Goal: Task Accomplishment & Management: Use online tool/utility

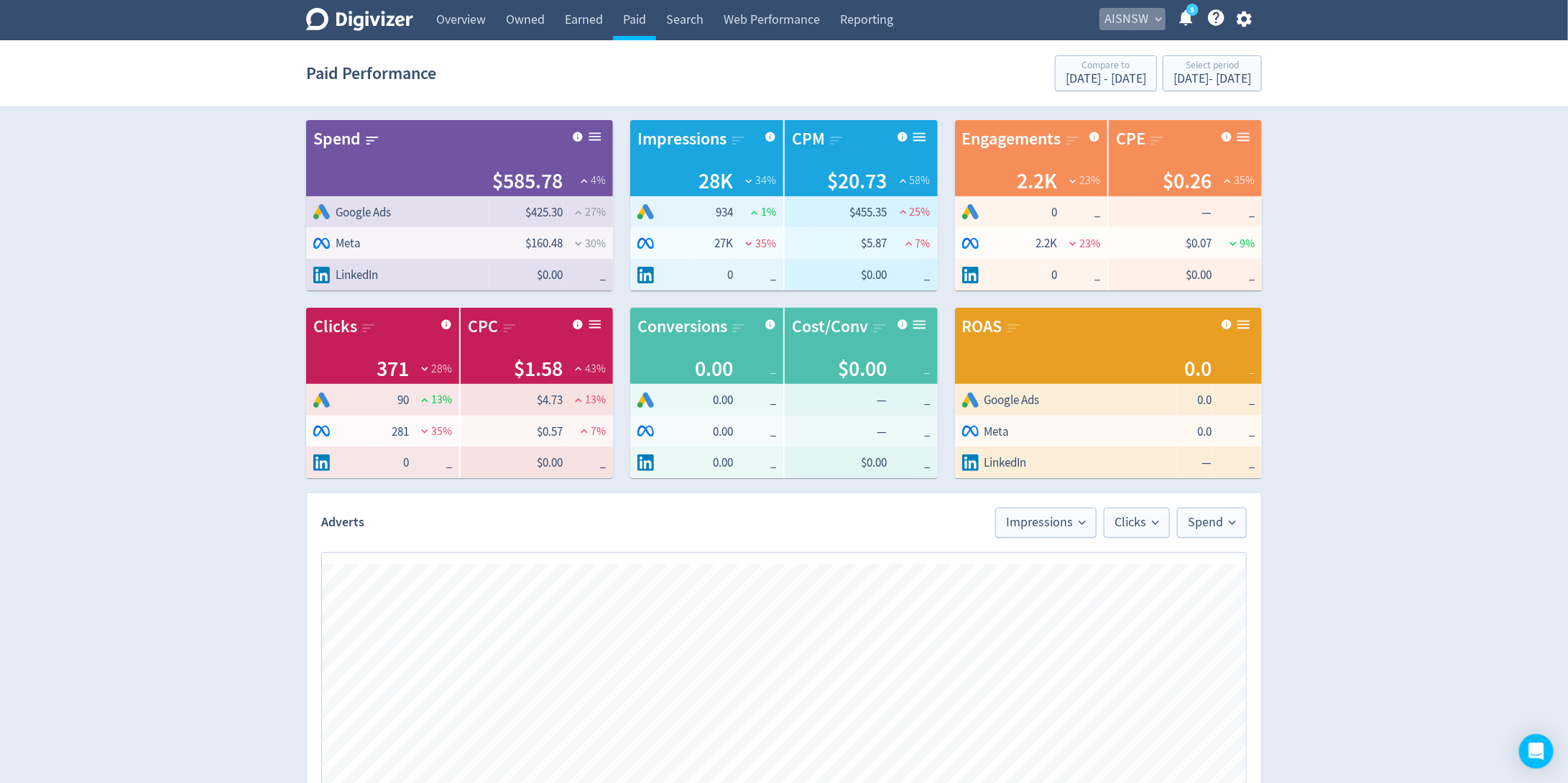
click at [1162, 18] on span "expand_more" at bounding box center [1158, 20] width 13 height 13
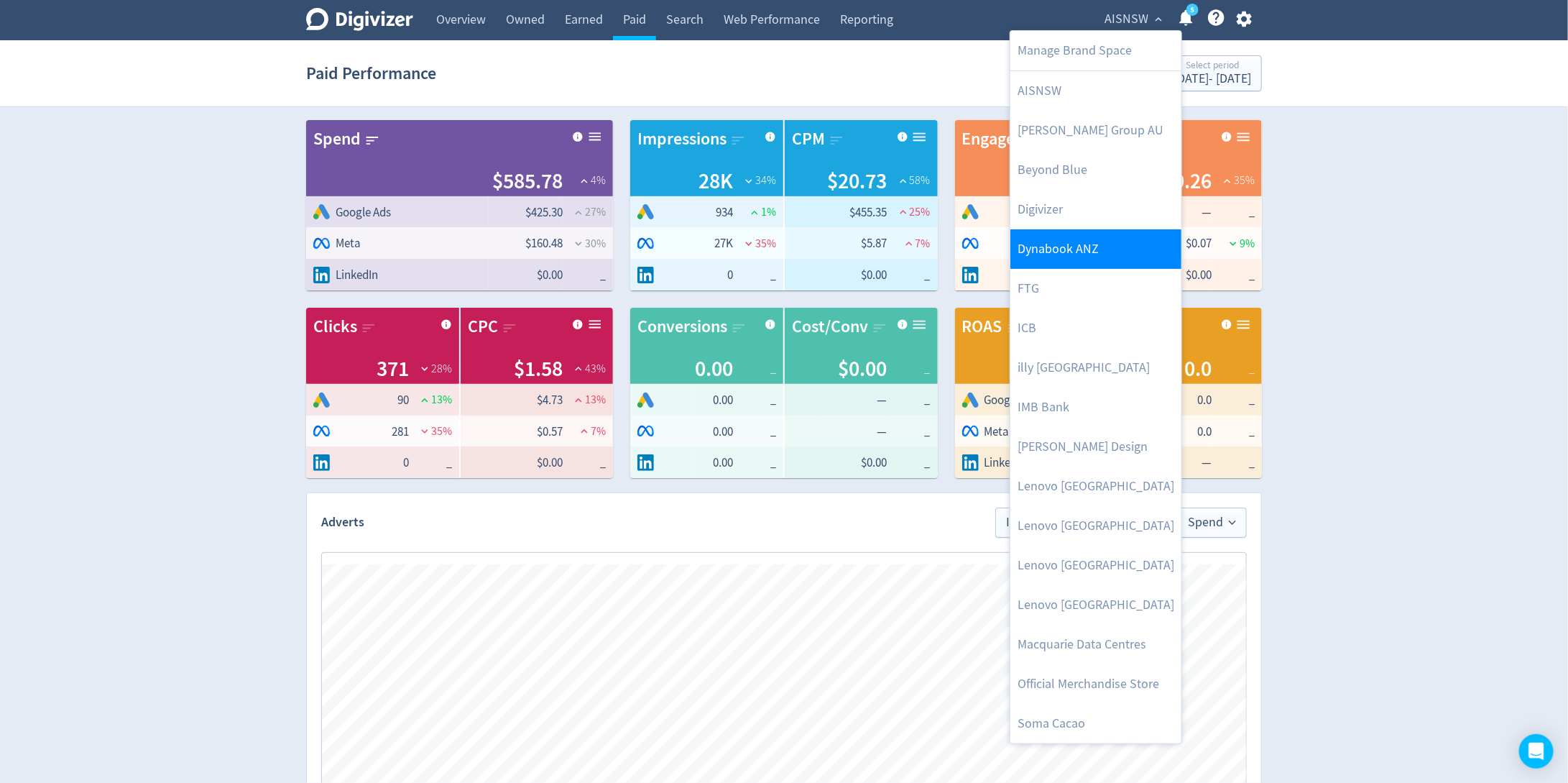
click at [1063, 237] on link "Dynabook ANZ" at bounding box center [1095, 248] width 171 height 39
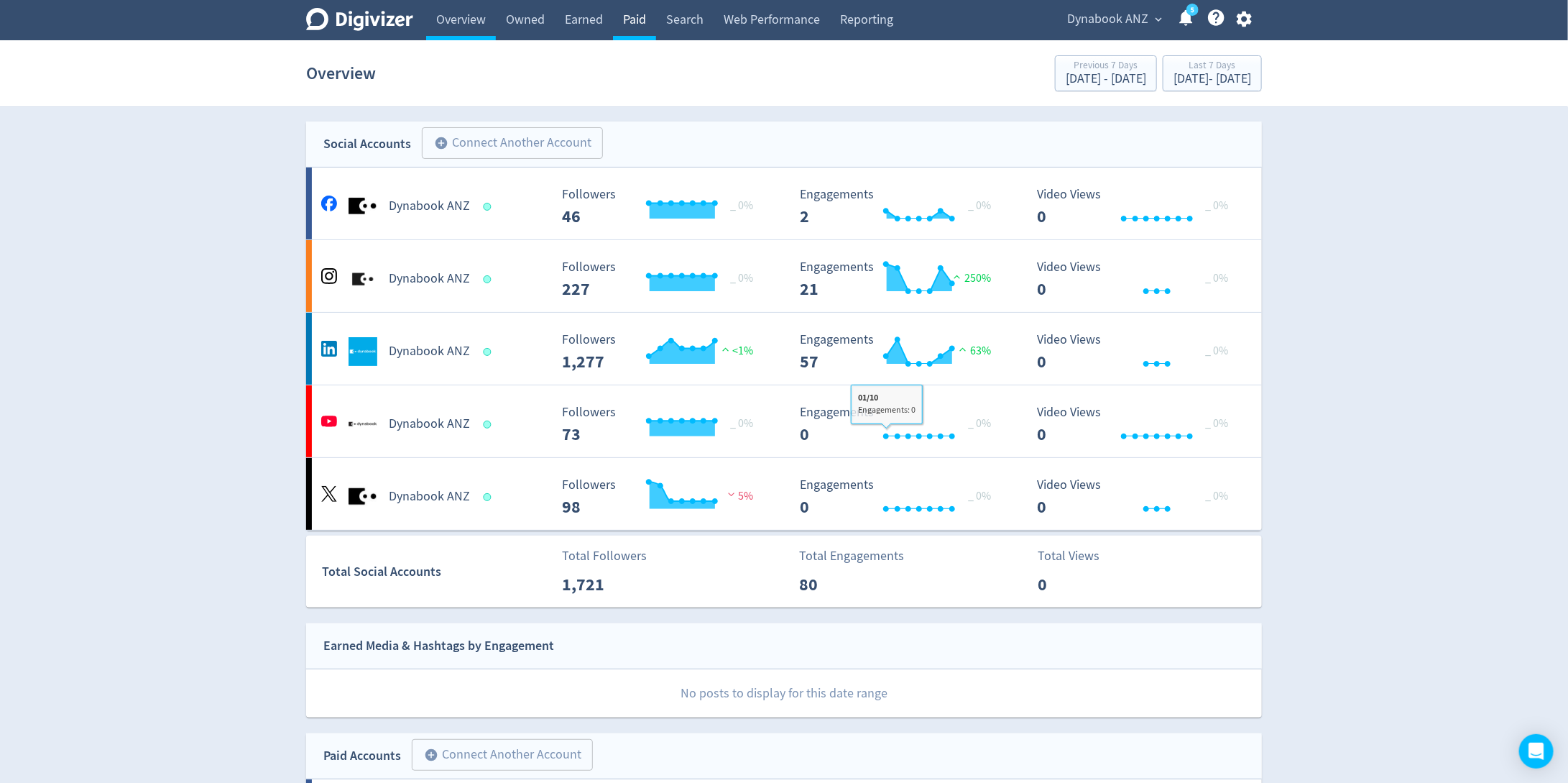
click at [640, 23] on link "Paid" at bounding box center [635, 20] width 43 height 40
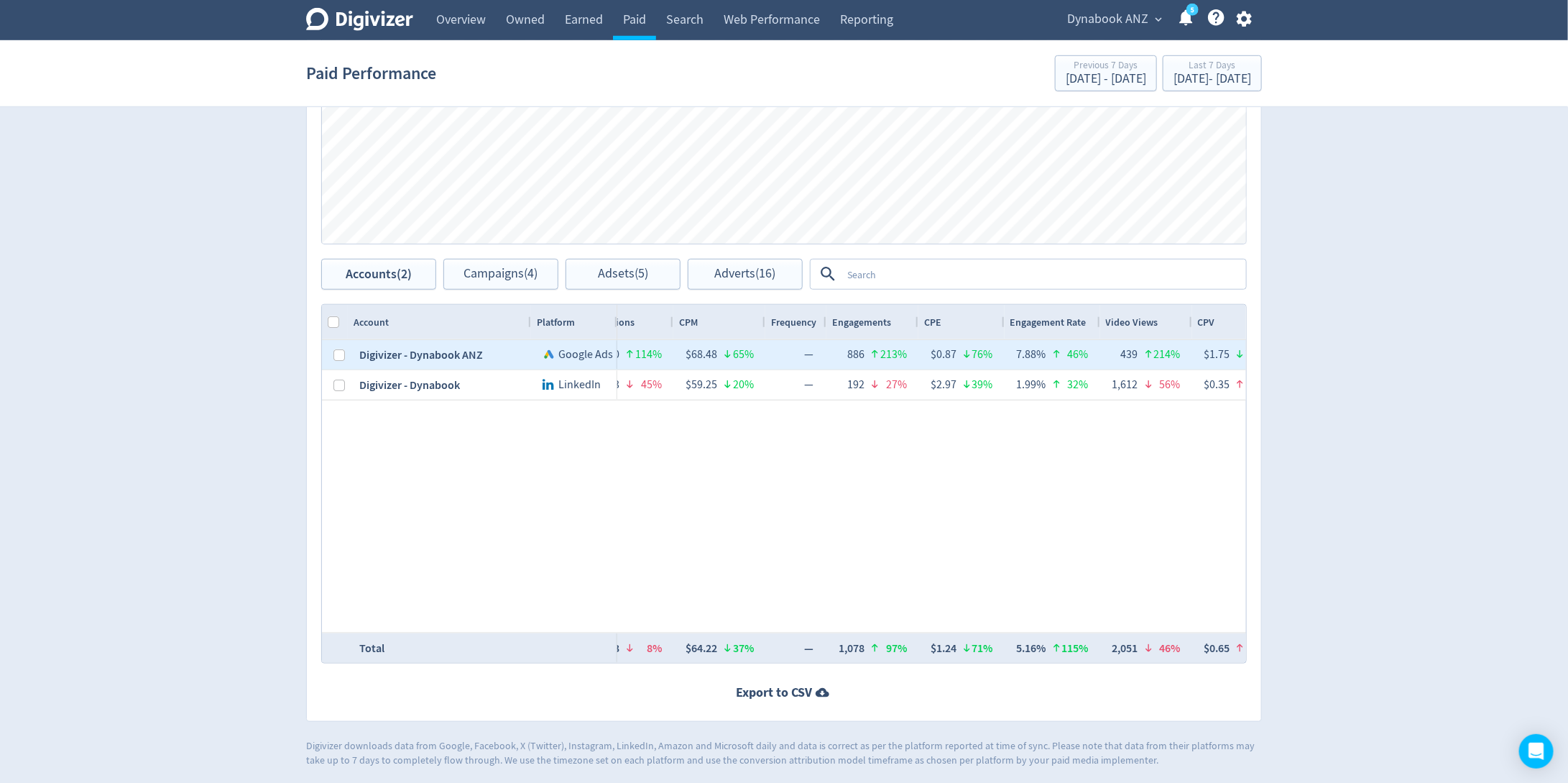
scroll to position [0, 147]
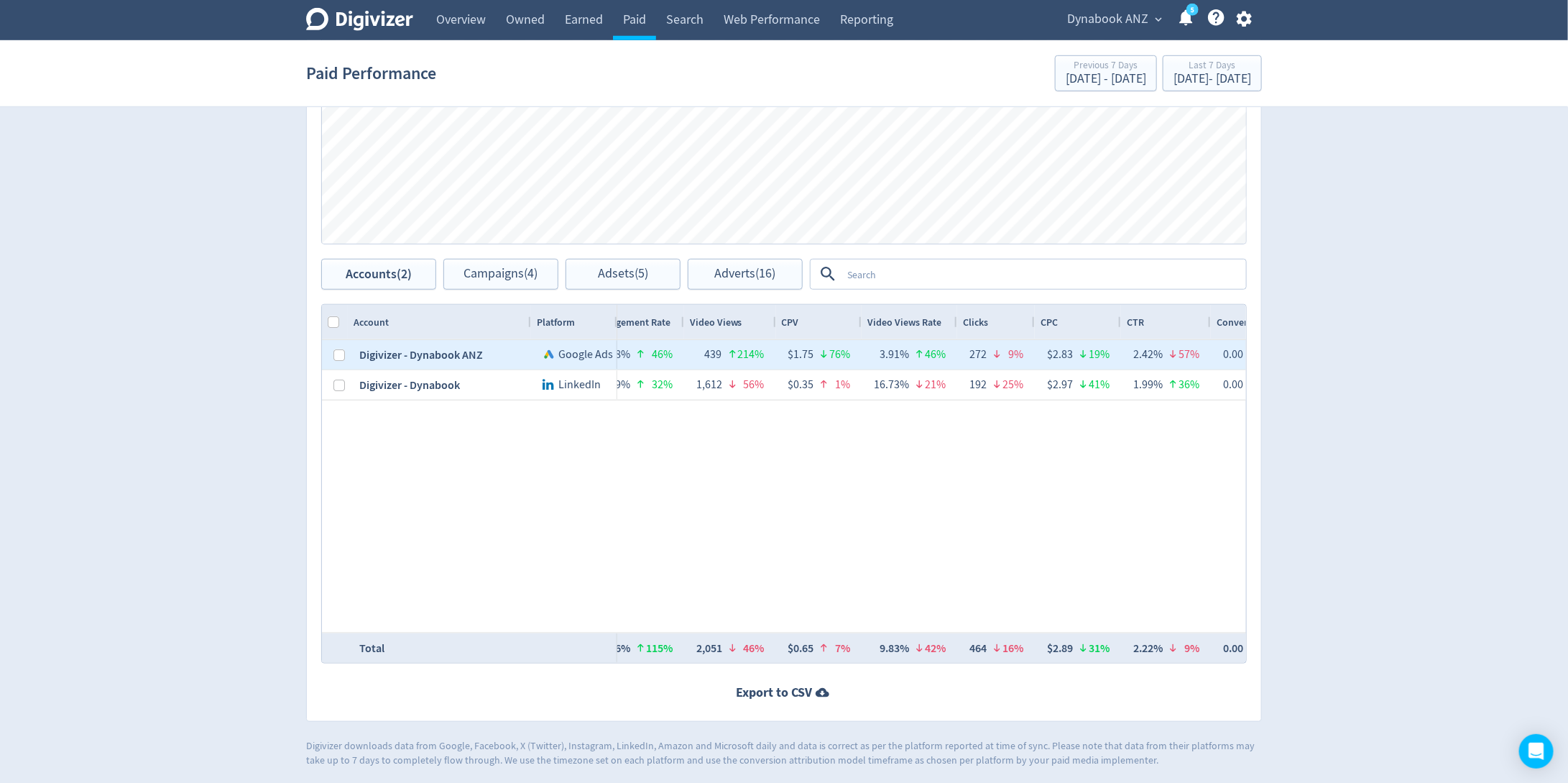
click at [331, 347] on div at bounding box center [335, 354] width 26 height 29
click at [333, 351] on input "Press Space to toggle row selection (unchecked)" at bounding box center [339, 355] width 12 height 12
checkbox input "true"
checkbox input "false"
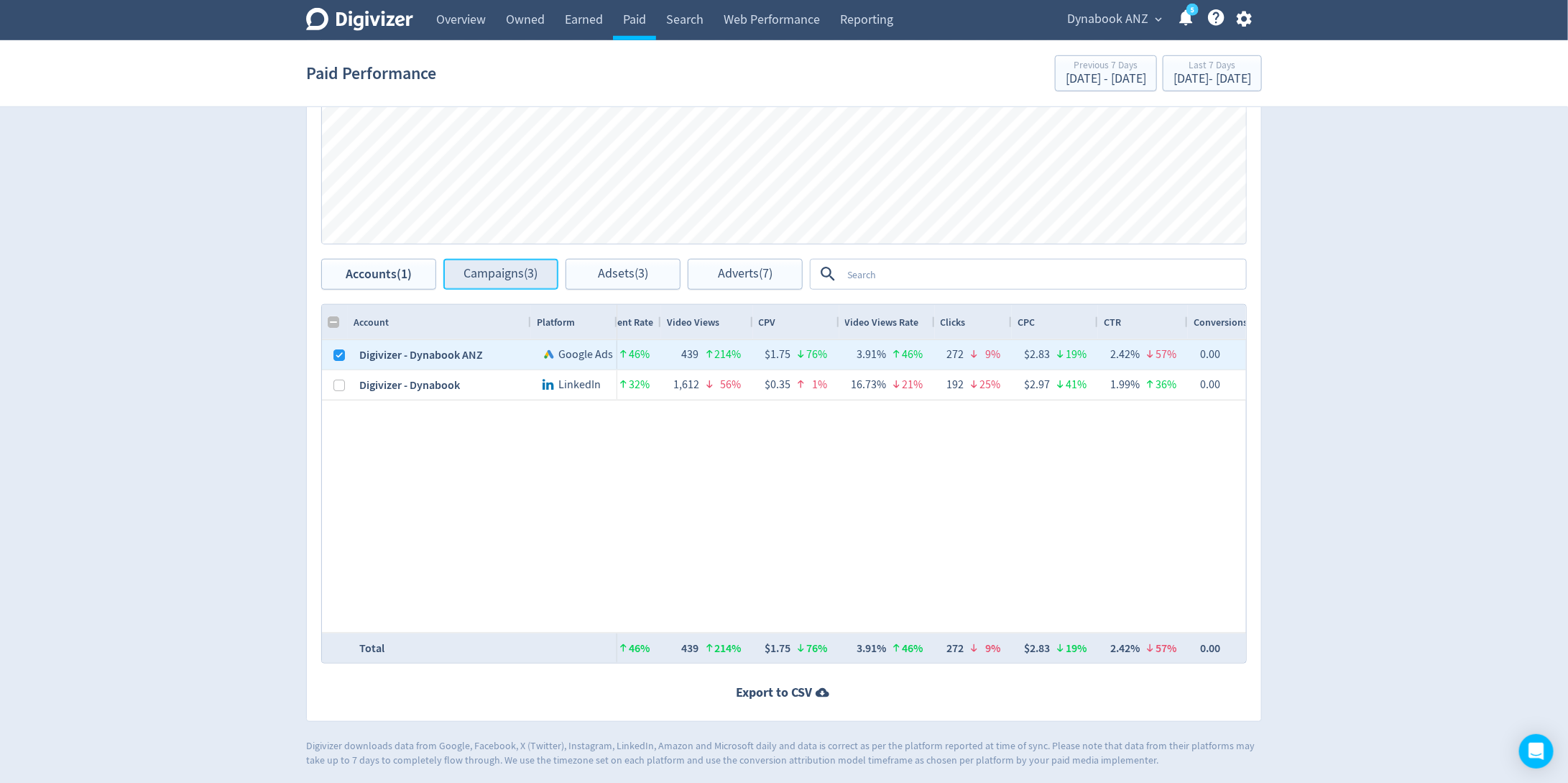
click at [475, 277] on span "Campaigns (3)" at bounding box center [500, 274] width 74 height 13
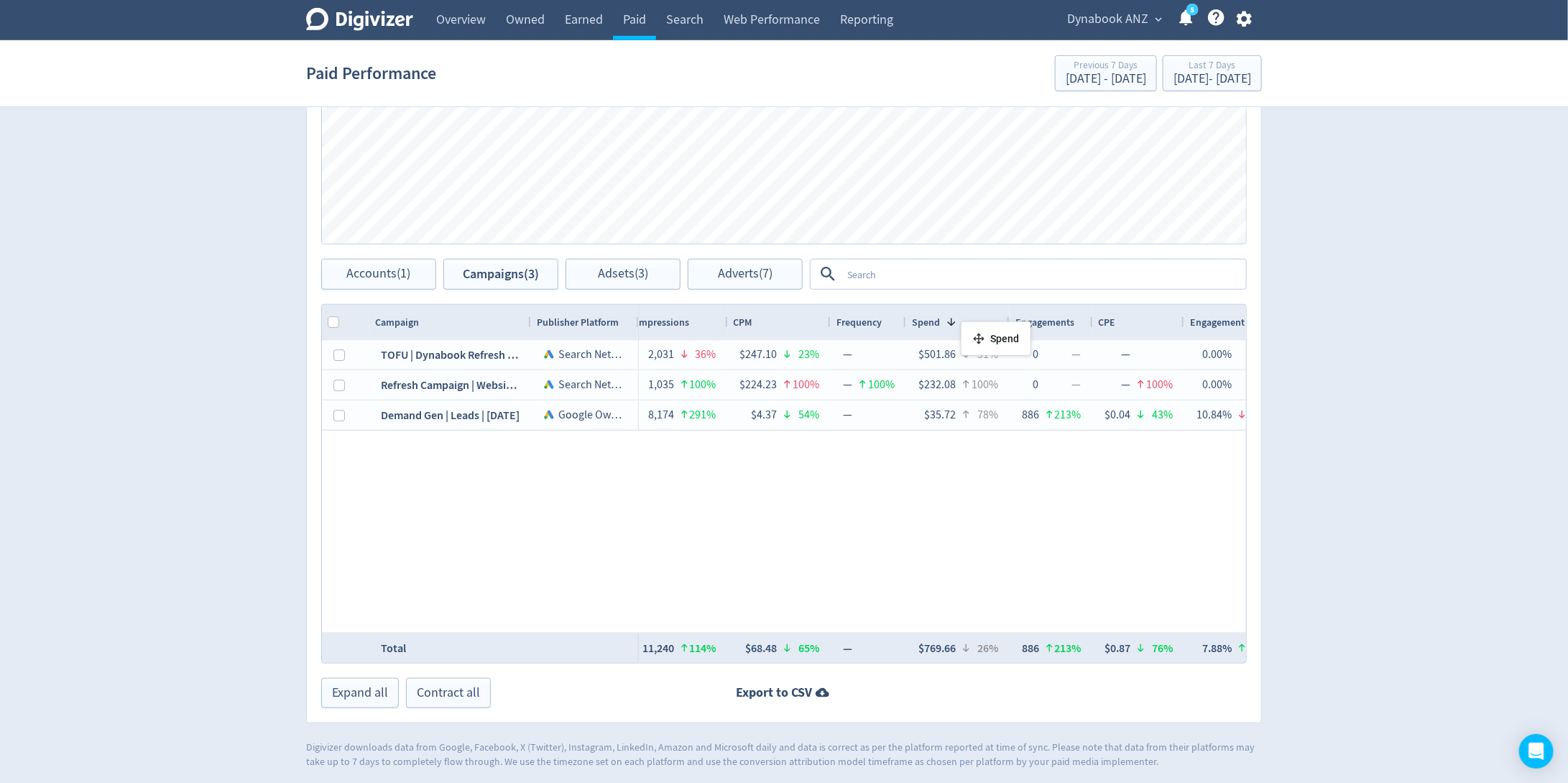
drag, startPoint x: 714, startPoint y: 327, endPoint x: 988, endPoint y: 327, distance: 274.0
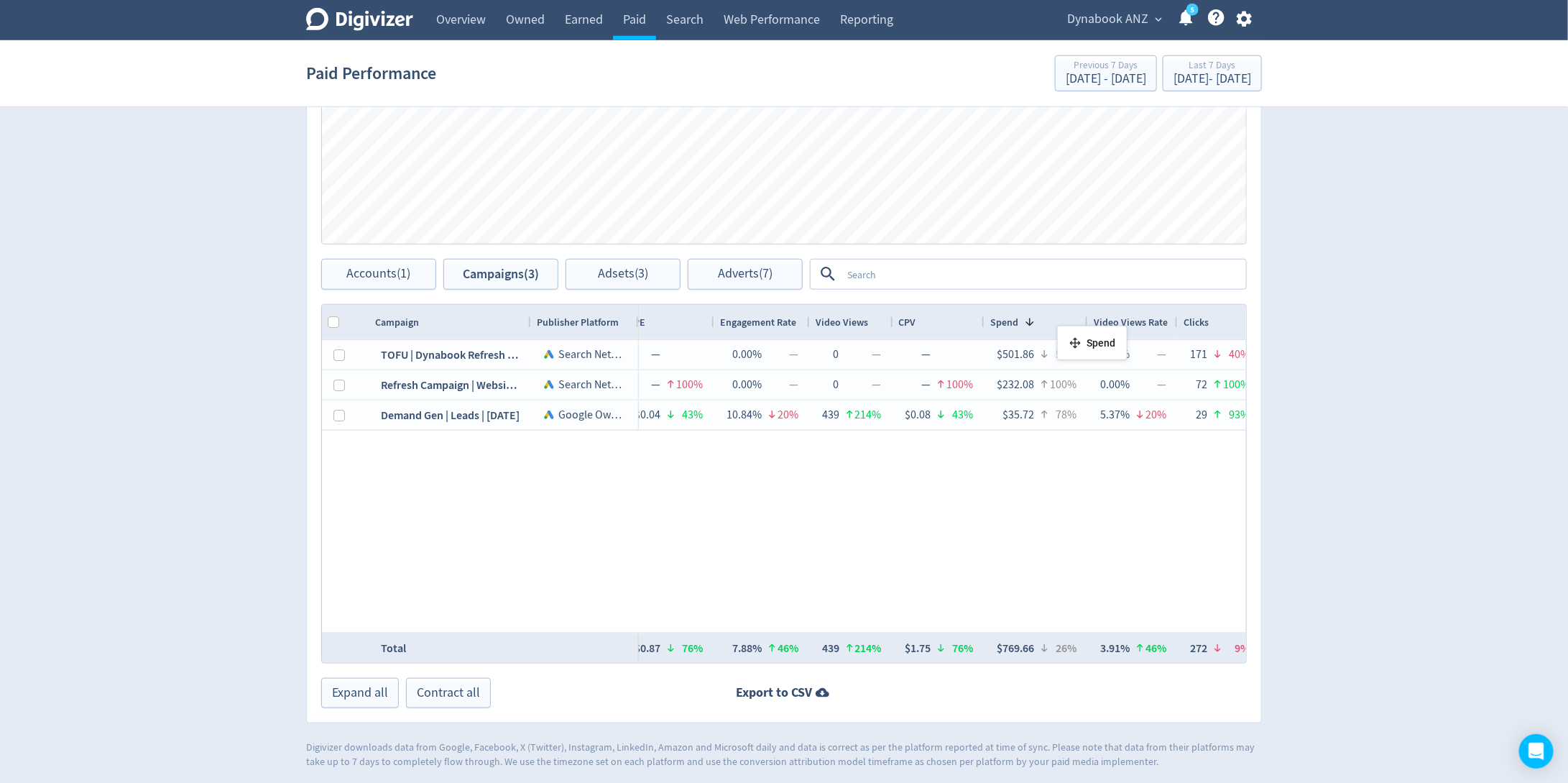
drag, startPoint x: 854, startPoint y: 326, endPoint x: 1055, endPoint y: 332, distance: 201.1
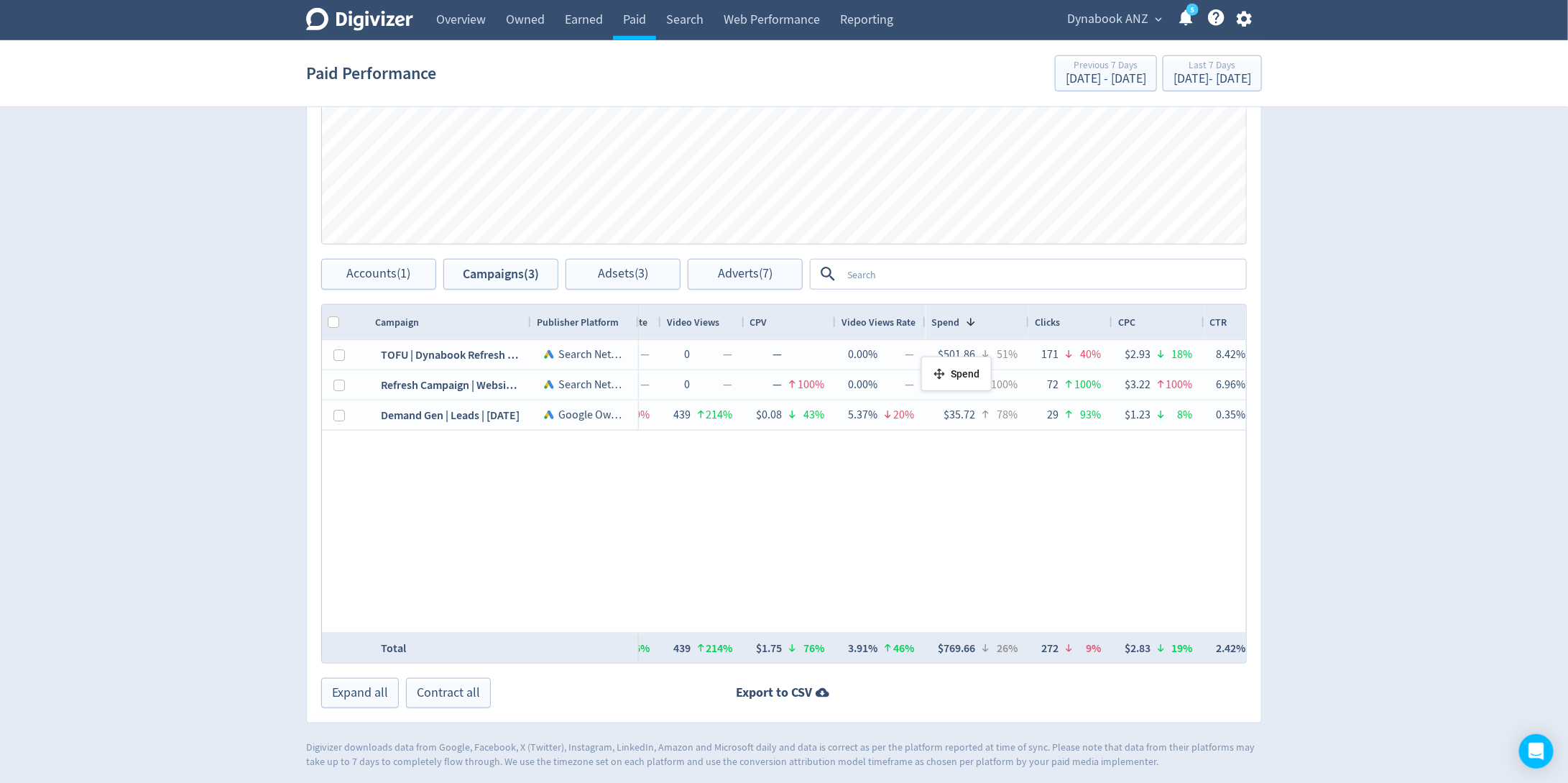
drag, startPoint x: 923, startPoint y: 321, endPoint x: 928, endPoint y: 362, distance: 41.3
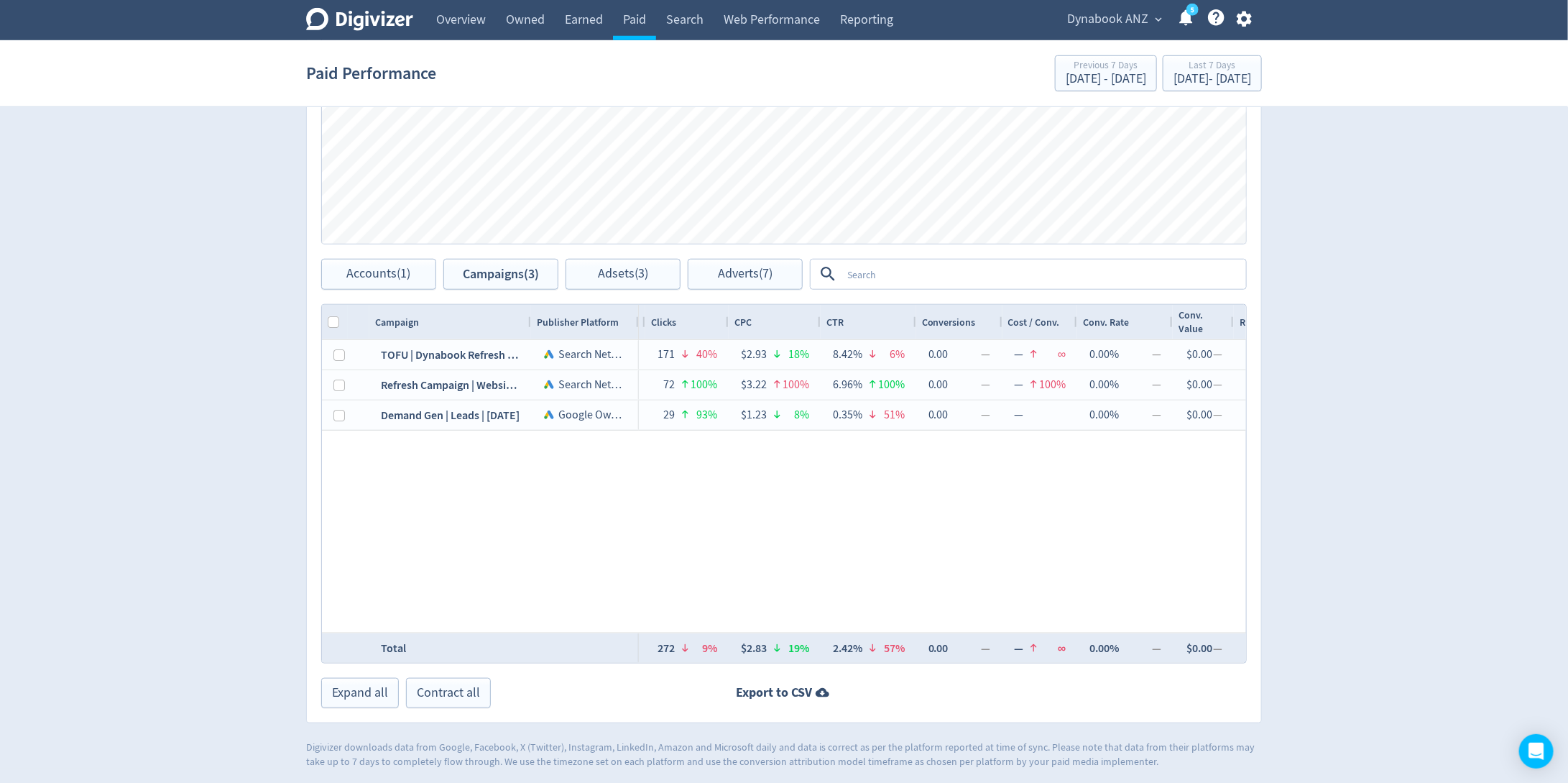
scroll to position [567, 0]
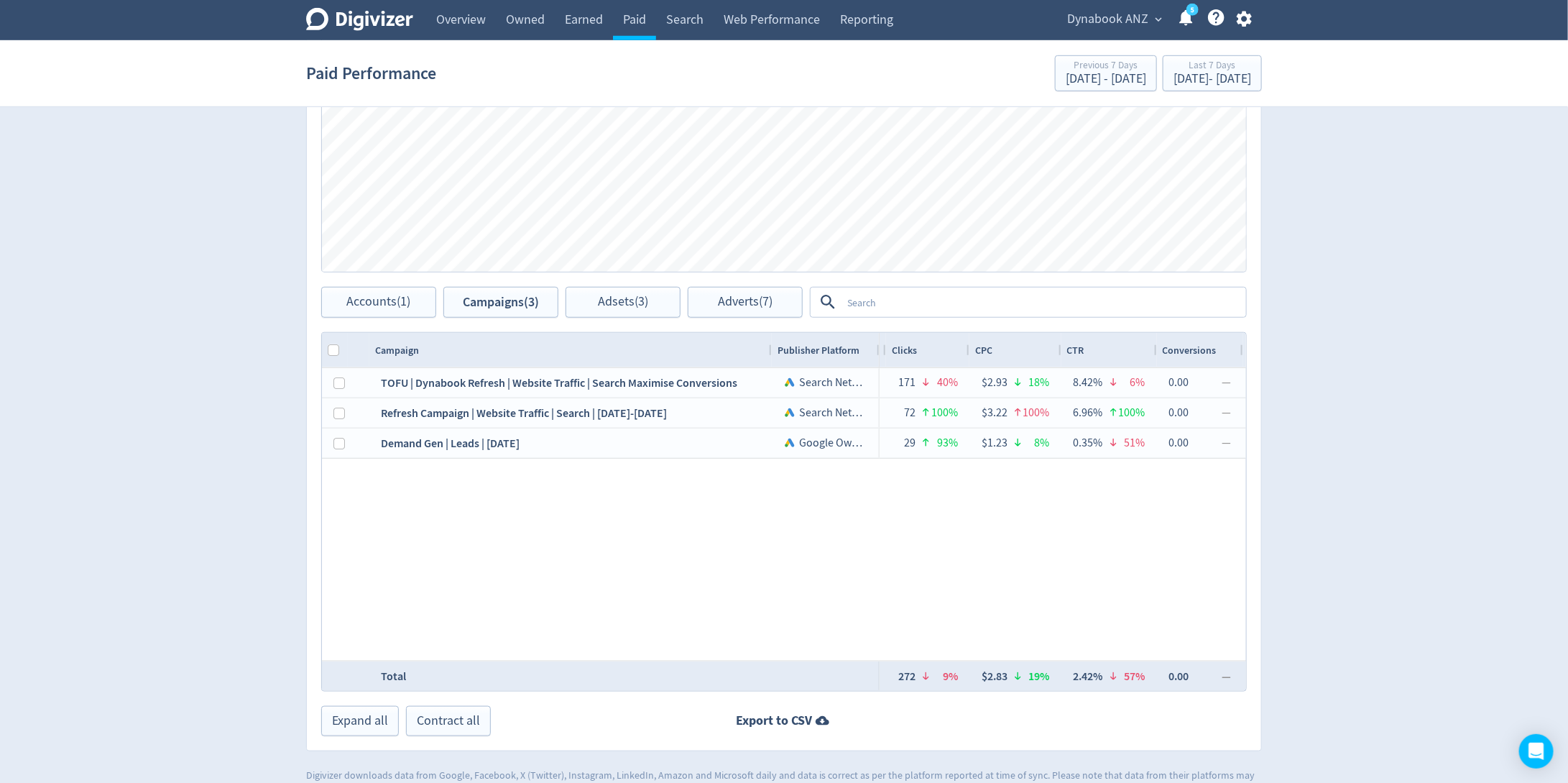
drag, startPoint x: 527, startPoint y: 343, endPoint x: 761, endPoint y: 338, distance: 234.1
click at [768, 338] on div at bounding box center [770, 349] width 6 height 34
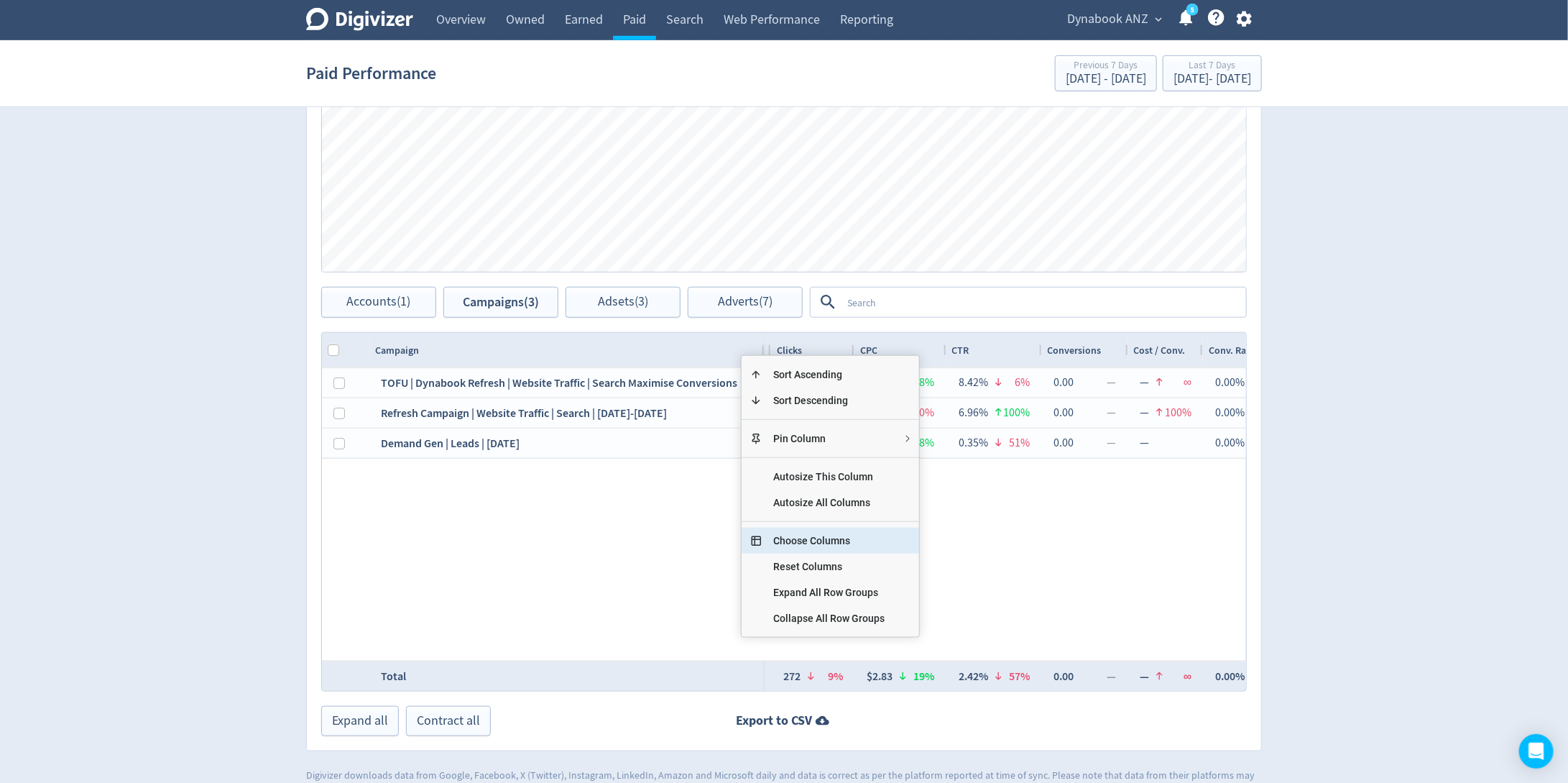
click at [824, 542] on span "Choose Columns" at bounding box center [829, 540] width 134 height 26
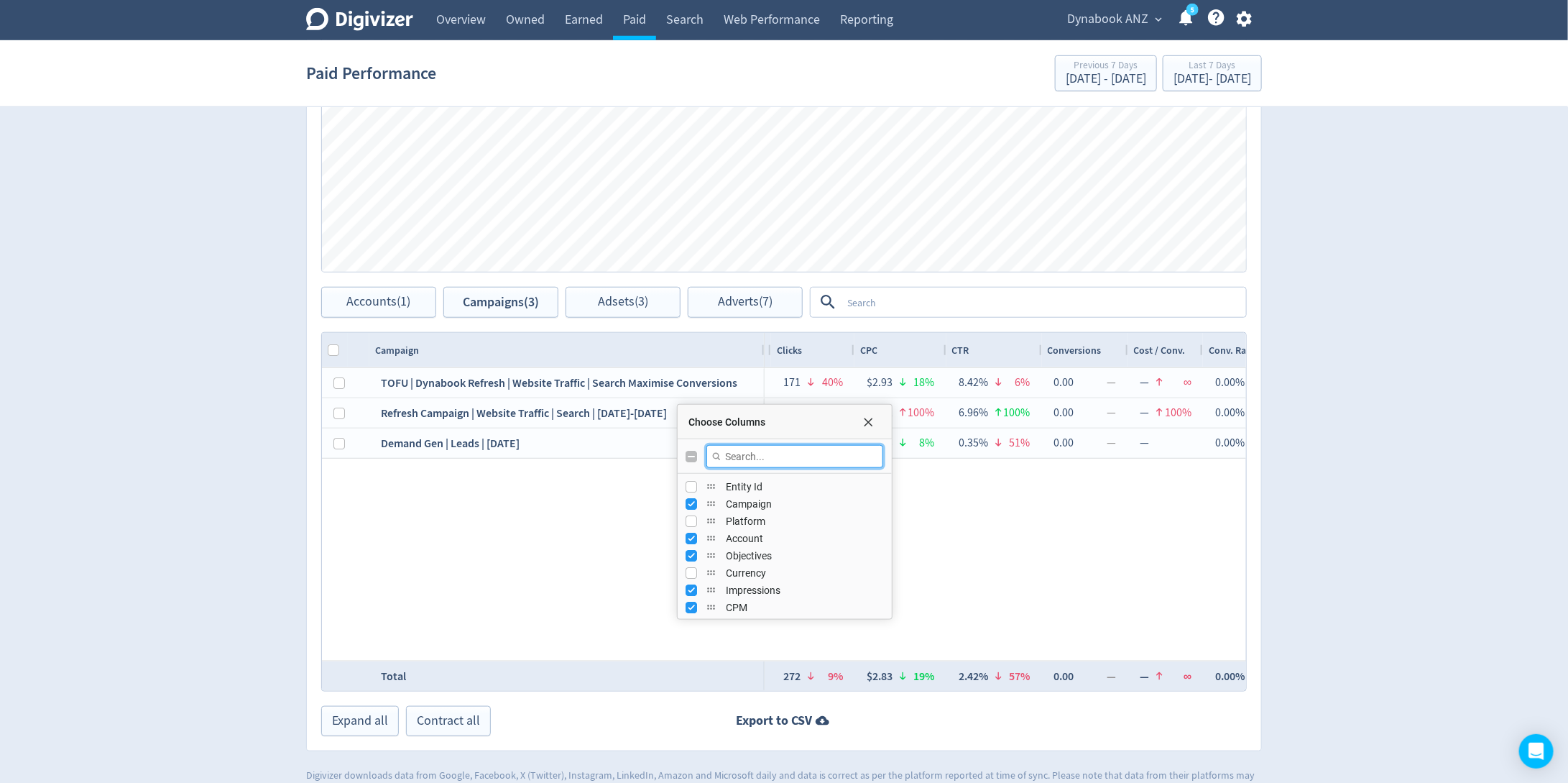
click at [755, 456] on input "Filter Columns Input" at bounding box center [794, 456] width 177 height 23
type input "publish"
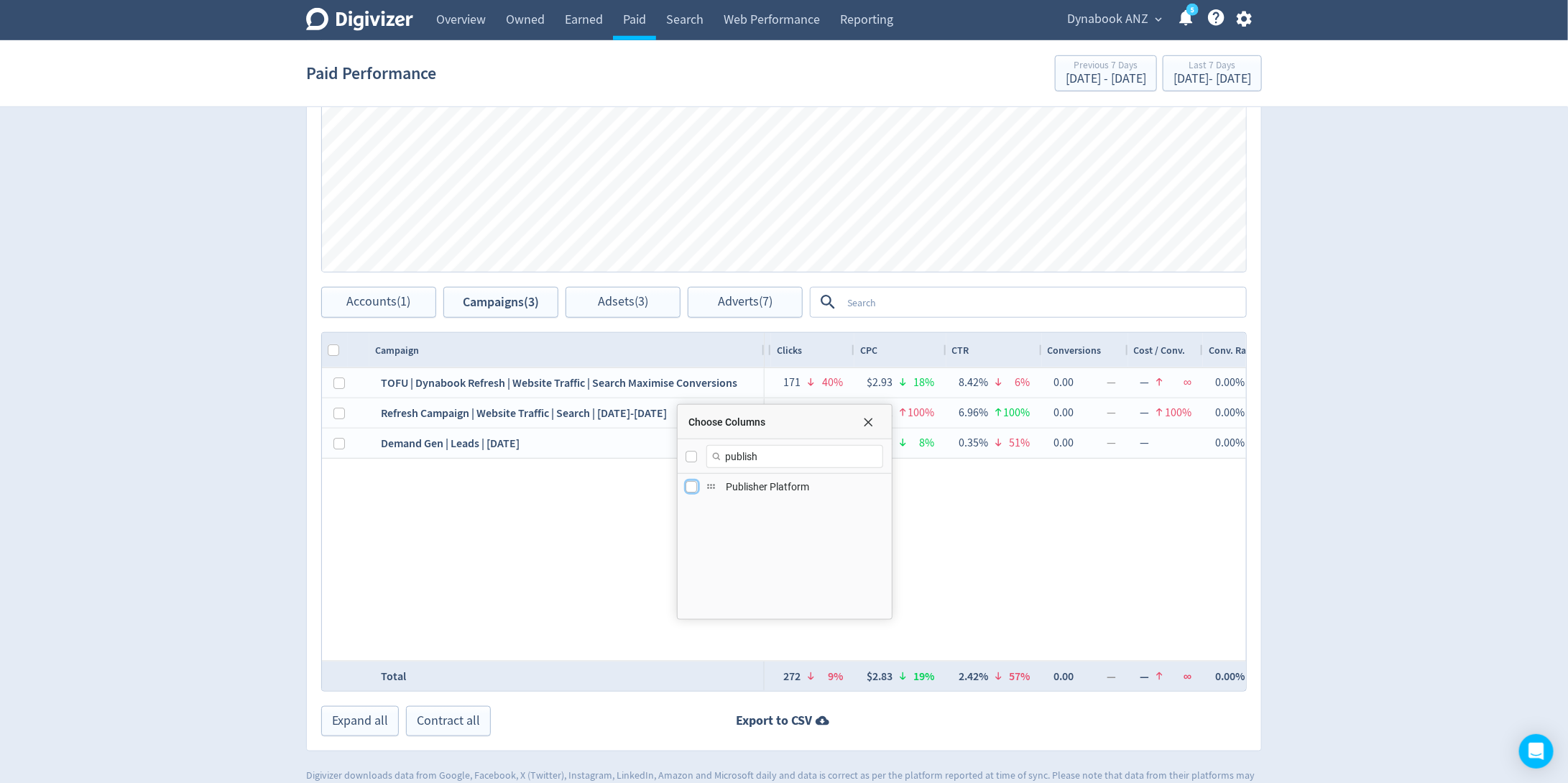
click at [694, 485] on input "Press SPACE to toggle visibility (hidden)" at bounding box center [692, 486] width 12 height 12
checkbox input "true"
checkbox input "false"
click at [866, 423] on span "Choose Columns" at bounding box center [869, 422] width 12 height 12
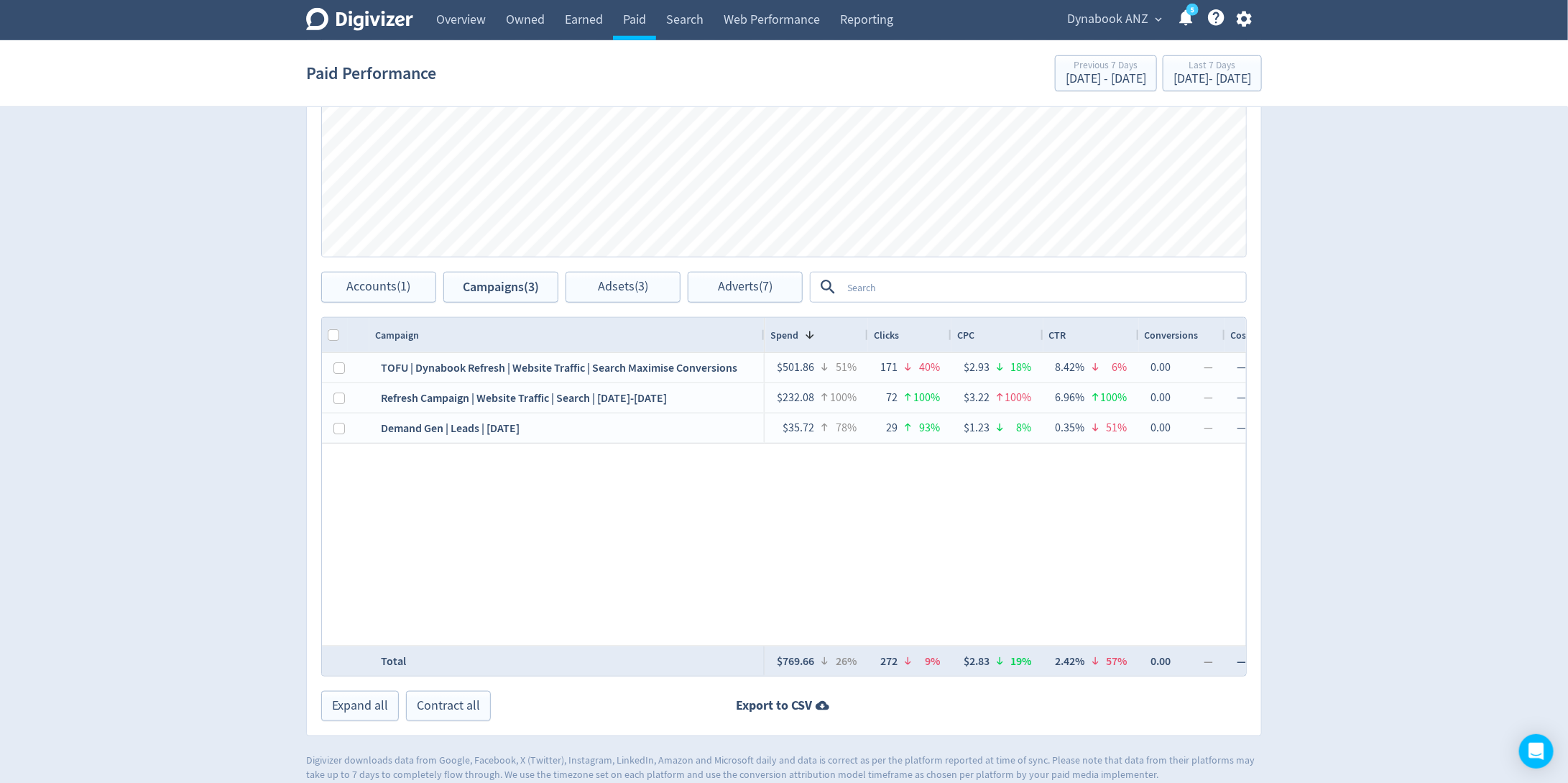
scroll to position [596, 0]
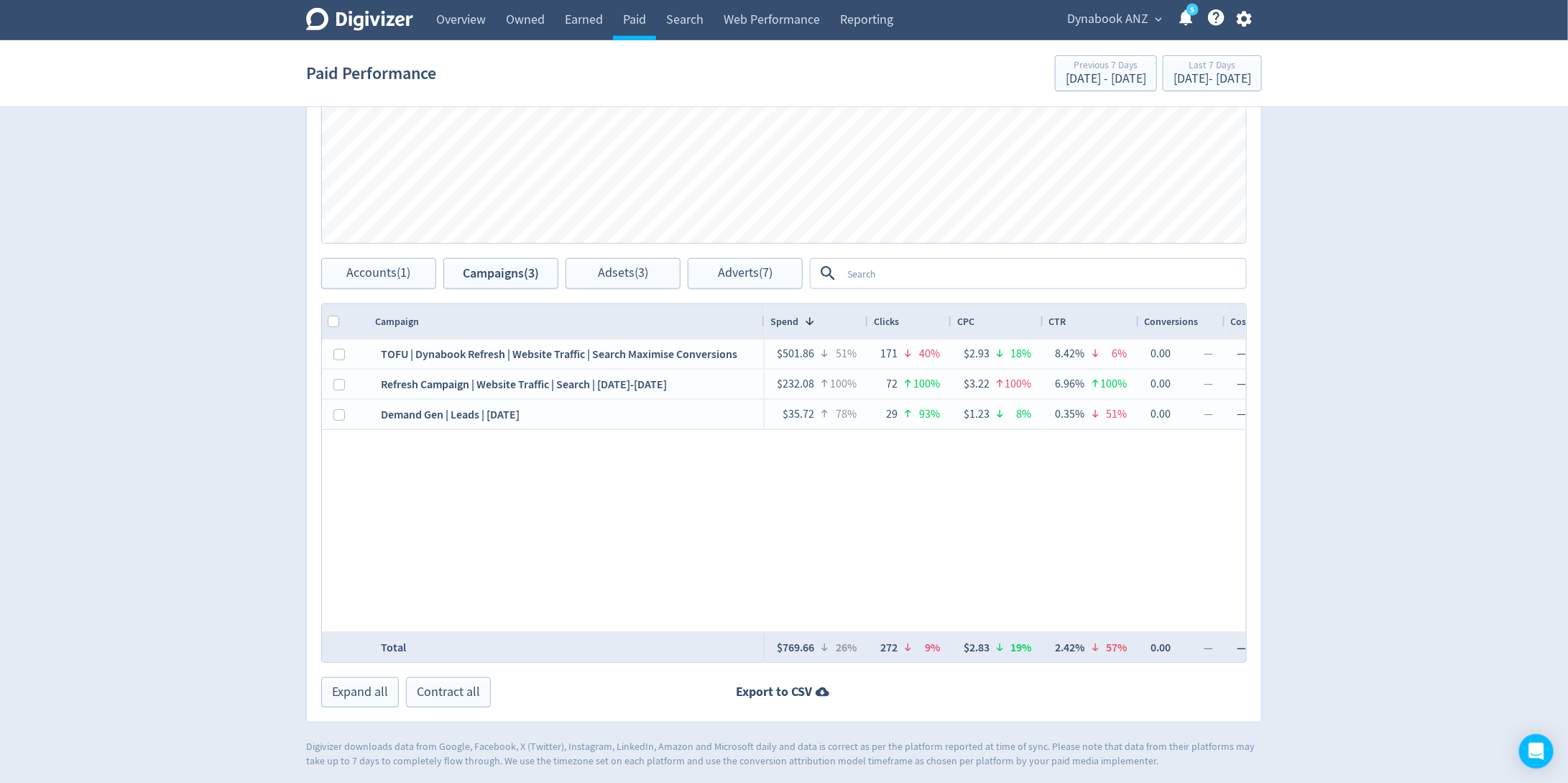
click at [1110, 40] on section "Paid Performance Previous 7 Days [DATE] - [DATE] Last 7 Days [DATE] - [DATE]" at bounding box center [784, 73] width 1568 height 67
click at [1103, 19] on span "Dynabook ANZ" at bounding box center [1107, 19] width 81 height 23
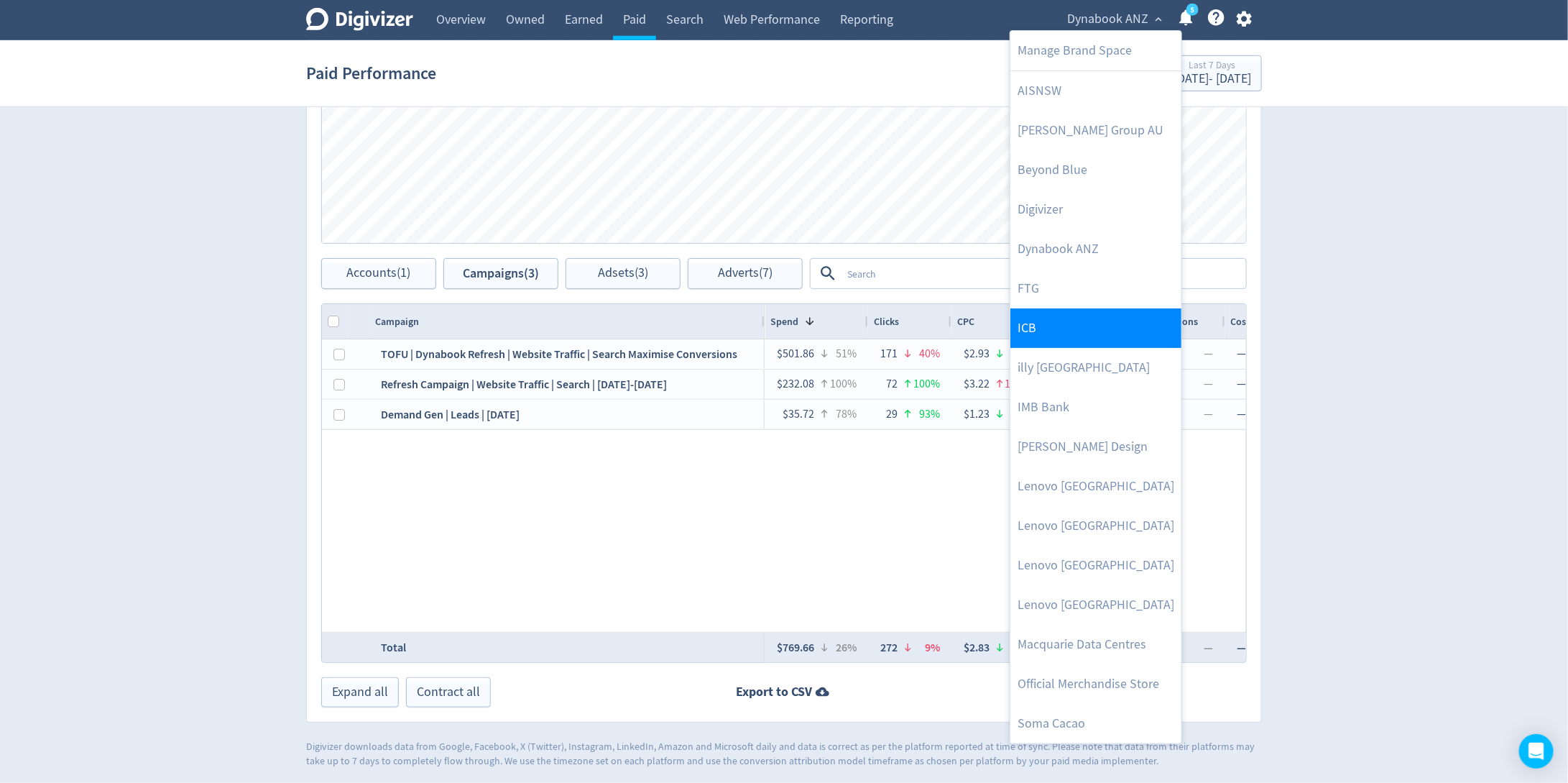
click at [1068, 326] on link "ICB" at bounding box center [1095, 327] width 171 height 39
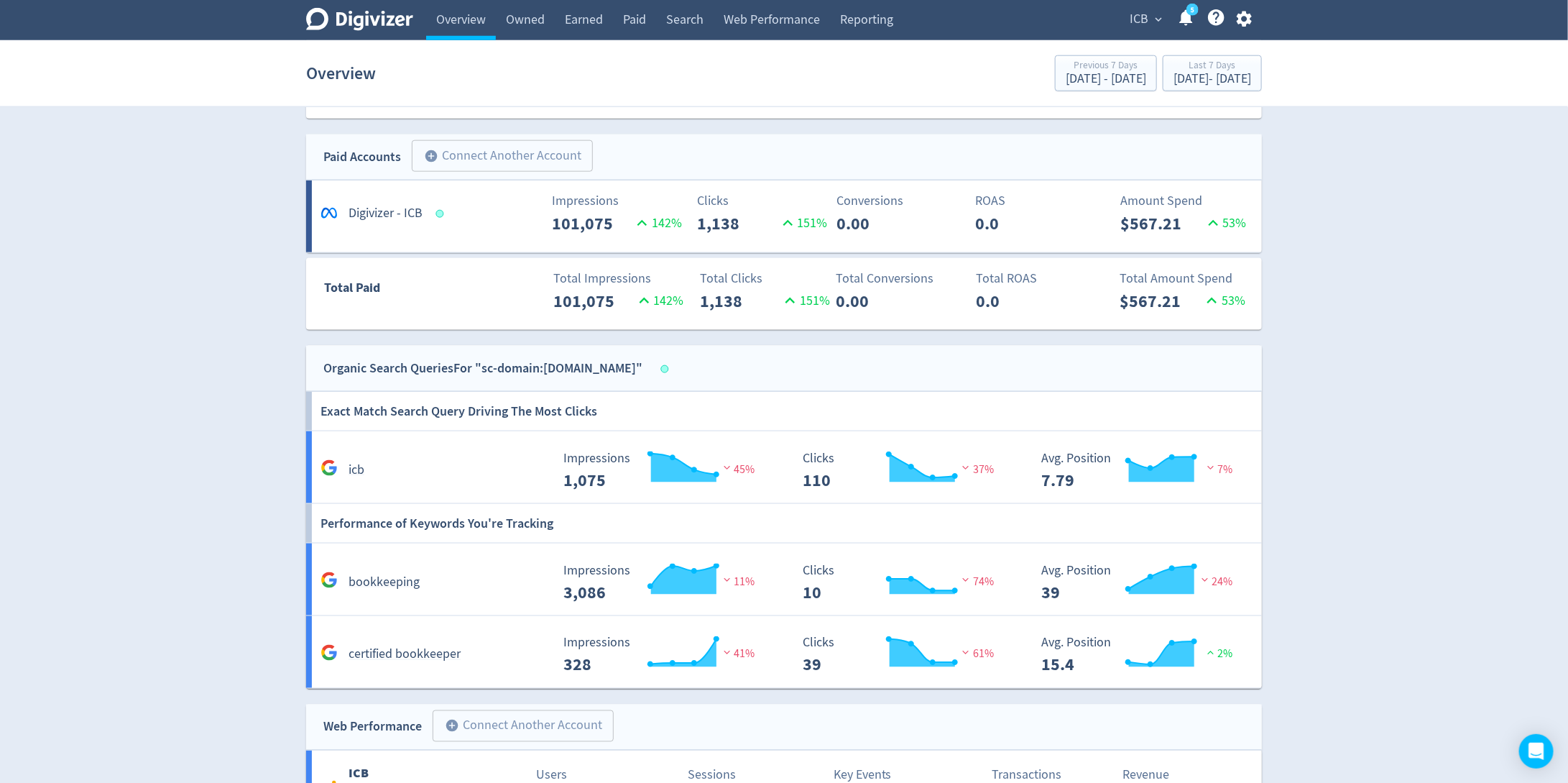
scroll to position [935, 0]
click at [532, 219] on div "Impressions 101,075 142 %" at bounding box center [549, 212] width 158 height 45
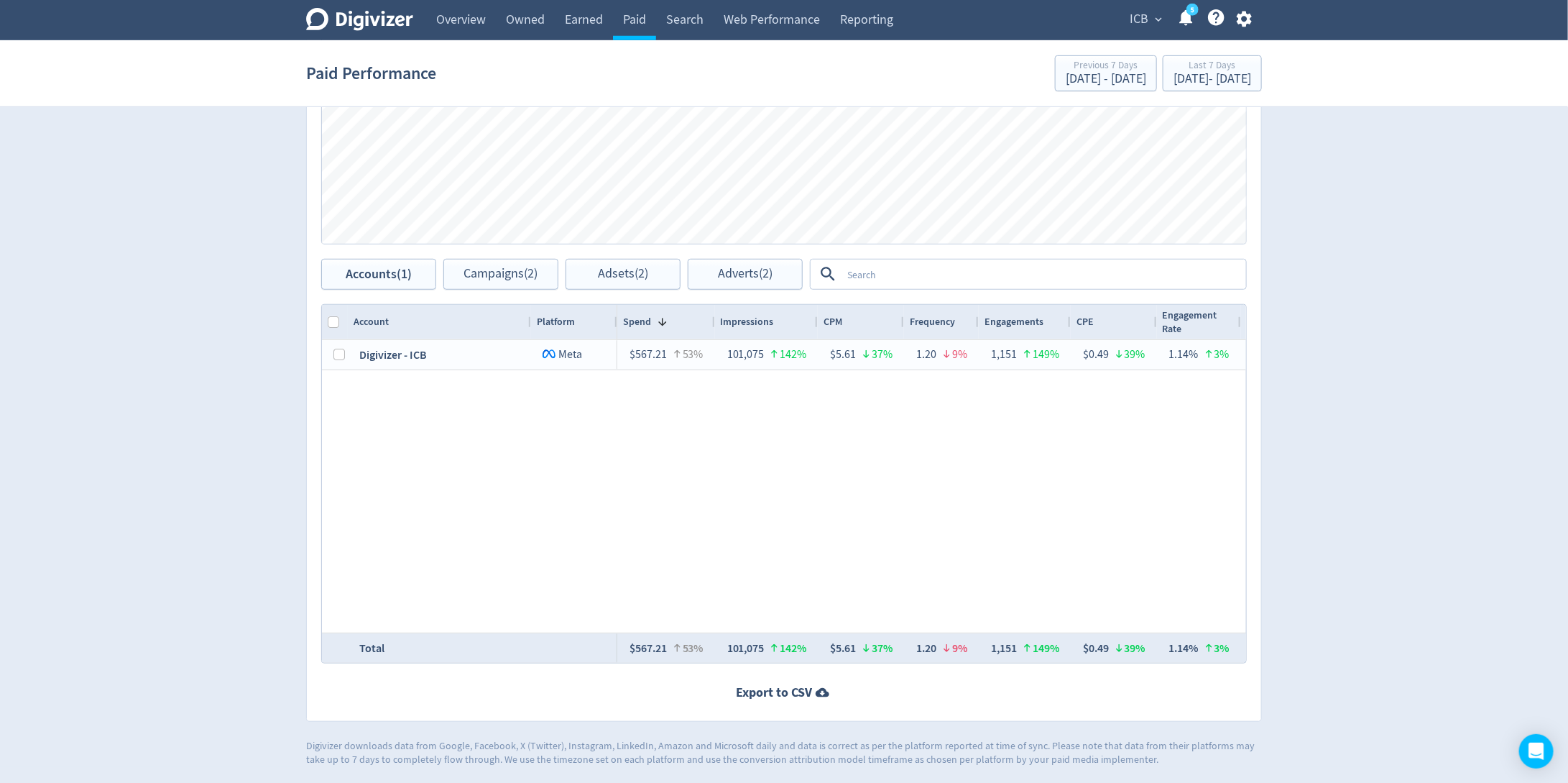
scroll to position [0, 23]
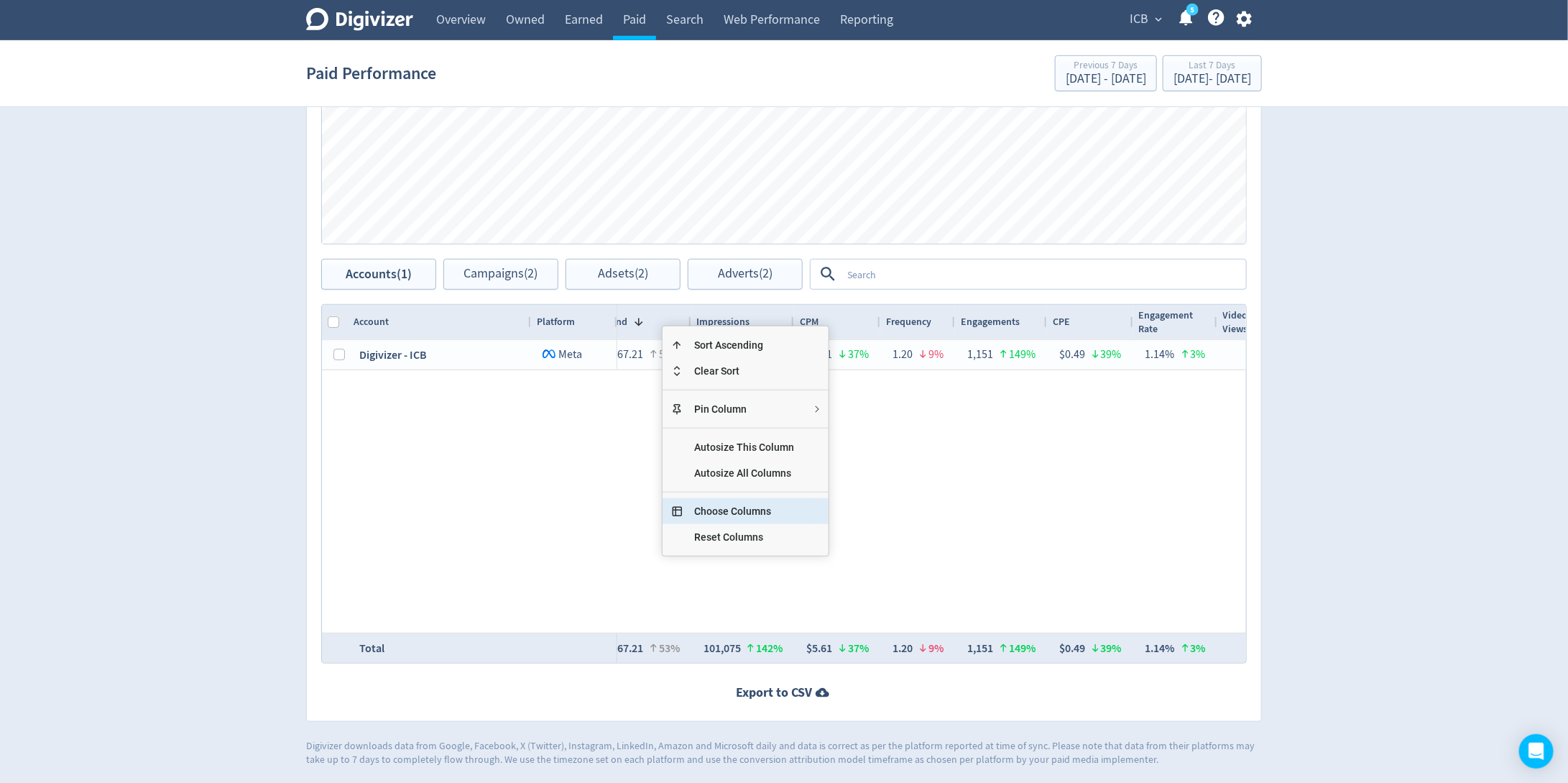
click at [739, 503] on span "Choose Columns" at bounding box center [744, 511] width 123 height 26
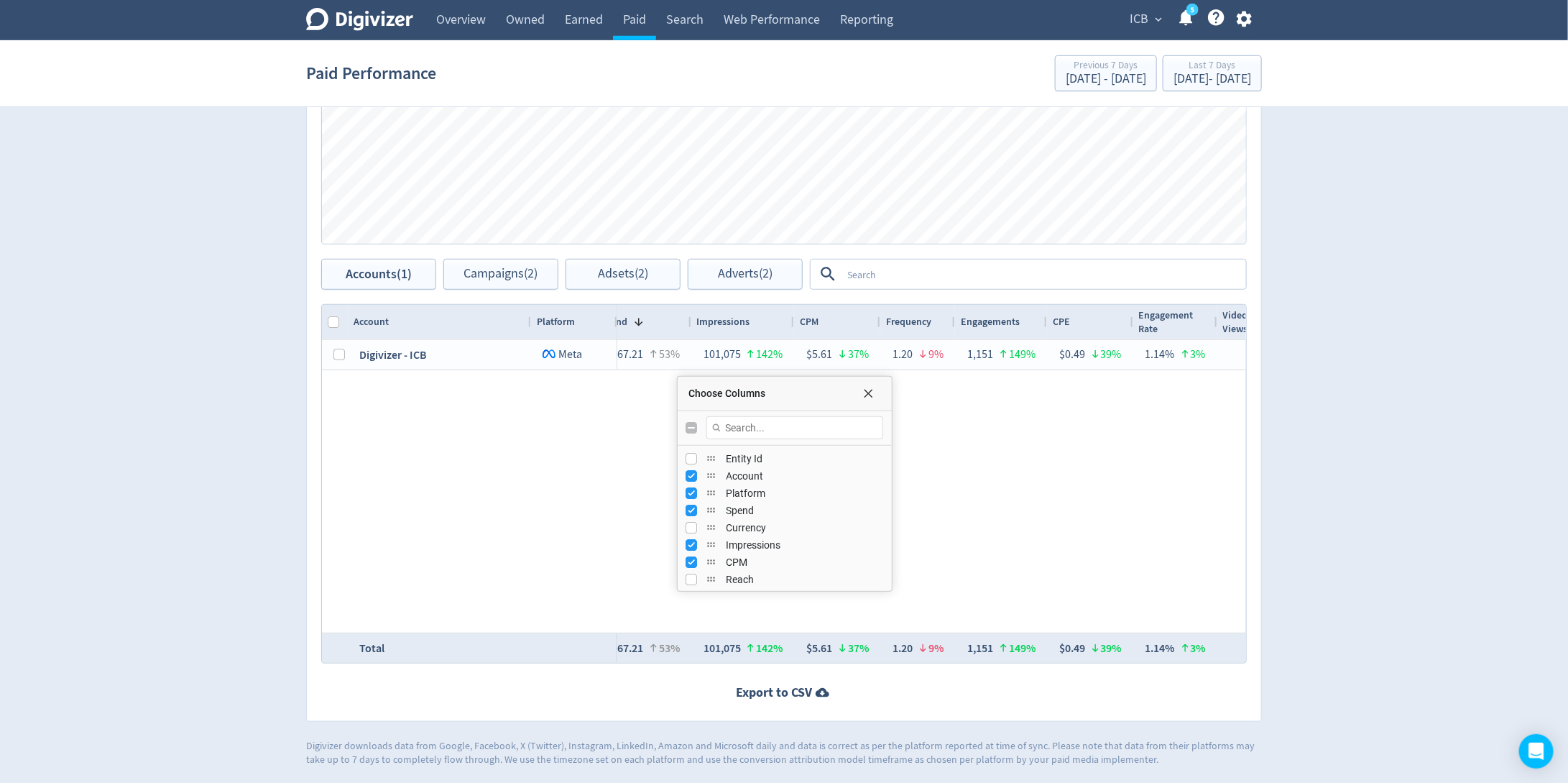
click at [693, 429] on input "Toggle All Columns Visibility" at bounding box center [692, 427] width 12 height 12
checkbox input "true"
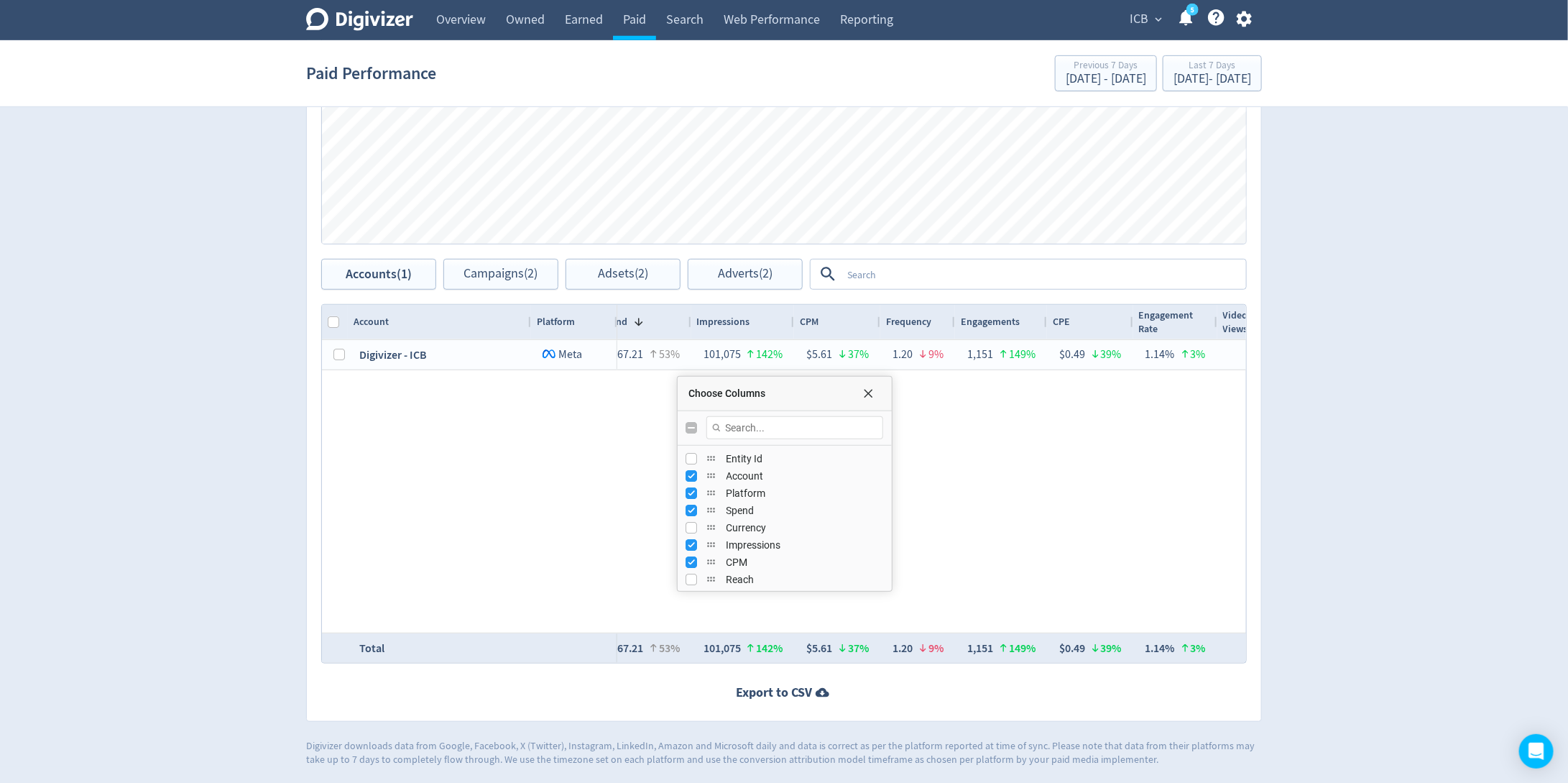
checkbox input "false"
click at [693, 429] on input "Toggle All Columns Visibility" at bounding box center [692, 427] width 12 height 12
checkbox input "true"
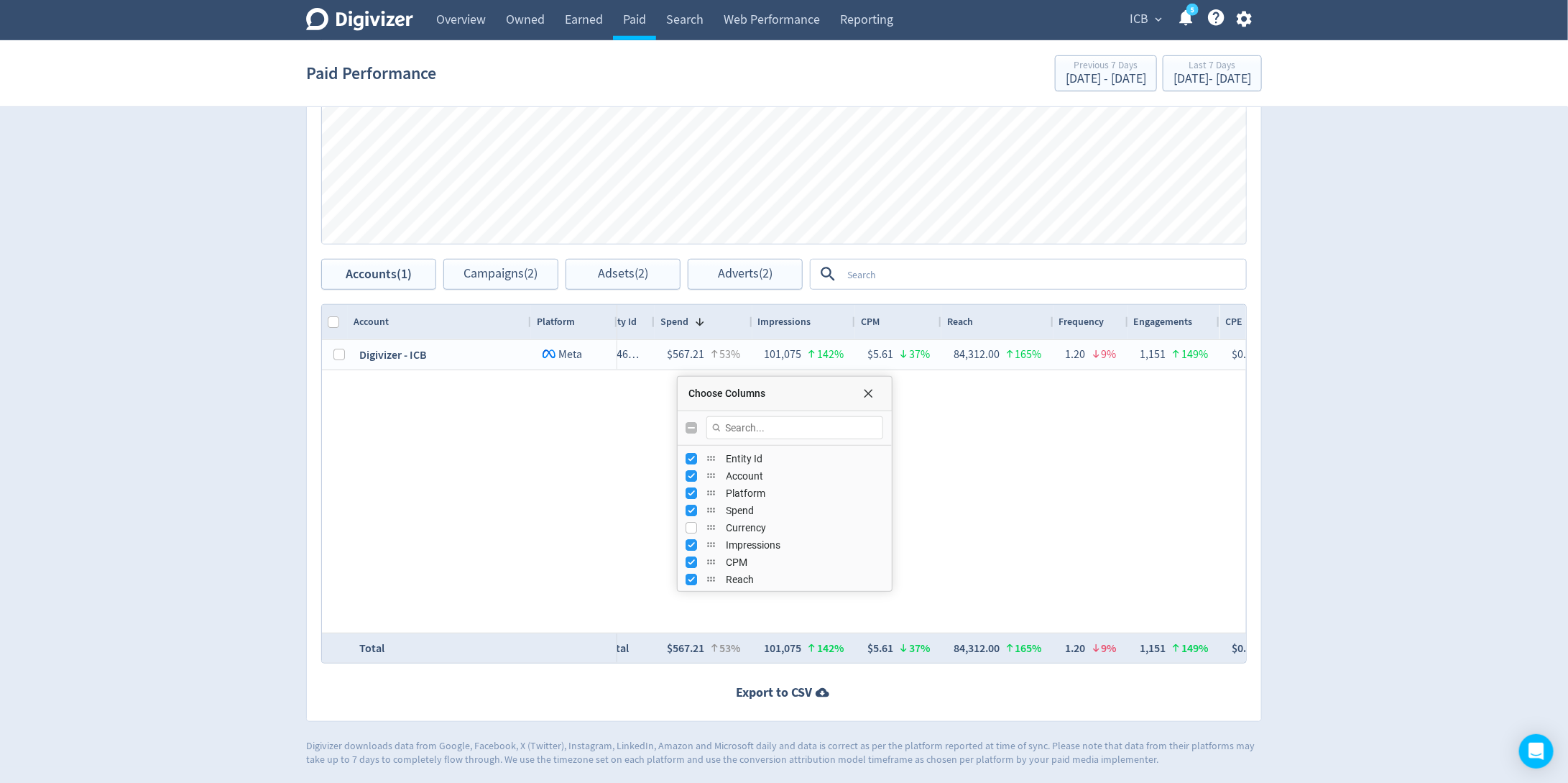
checkbox input "false"
click at [697, 326] on span at bounding box center [699, 322] width 12 height 12
click at [875, 392] on div "Choose Columns" at bounding box center [865, 393] width 29 height 12
click at [867, 387] on span "Choose Columns" at bounding box center [869, 393] width 12 height 12
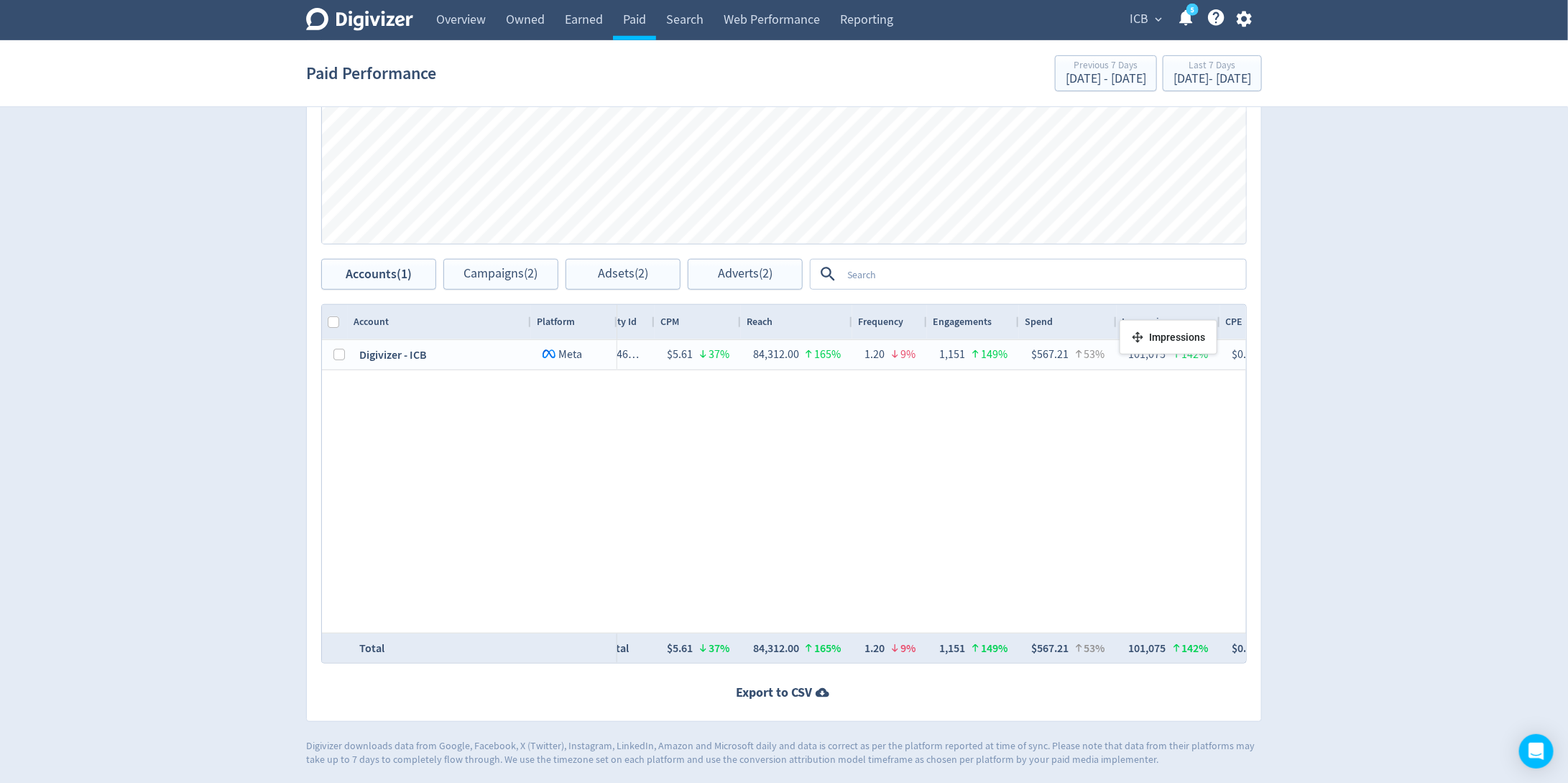
drag, startPoint x: 679, startPoint y: 326, endPoint x: 1127, endPoint y: 326, distance: 448.0
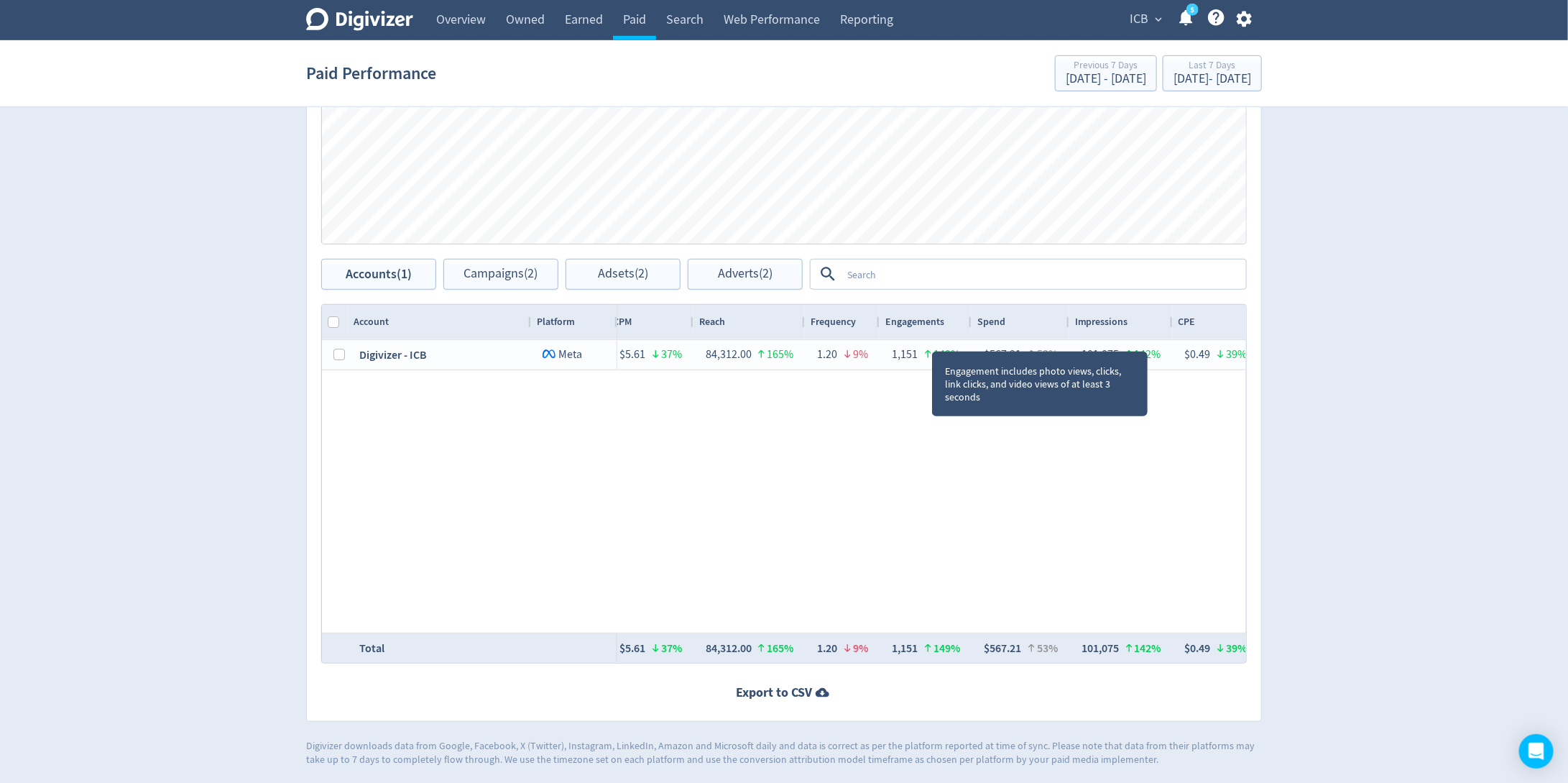
scroll to position [0, 103]
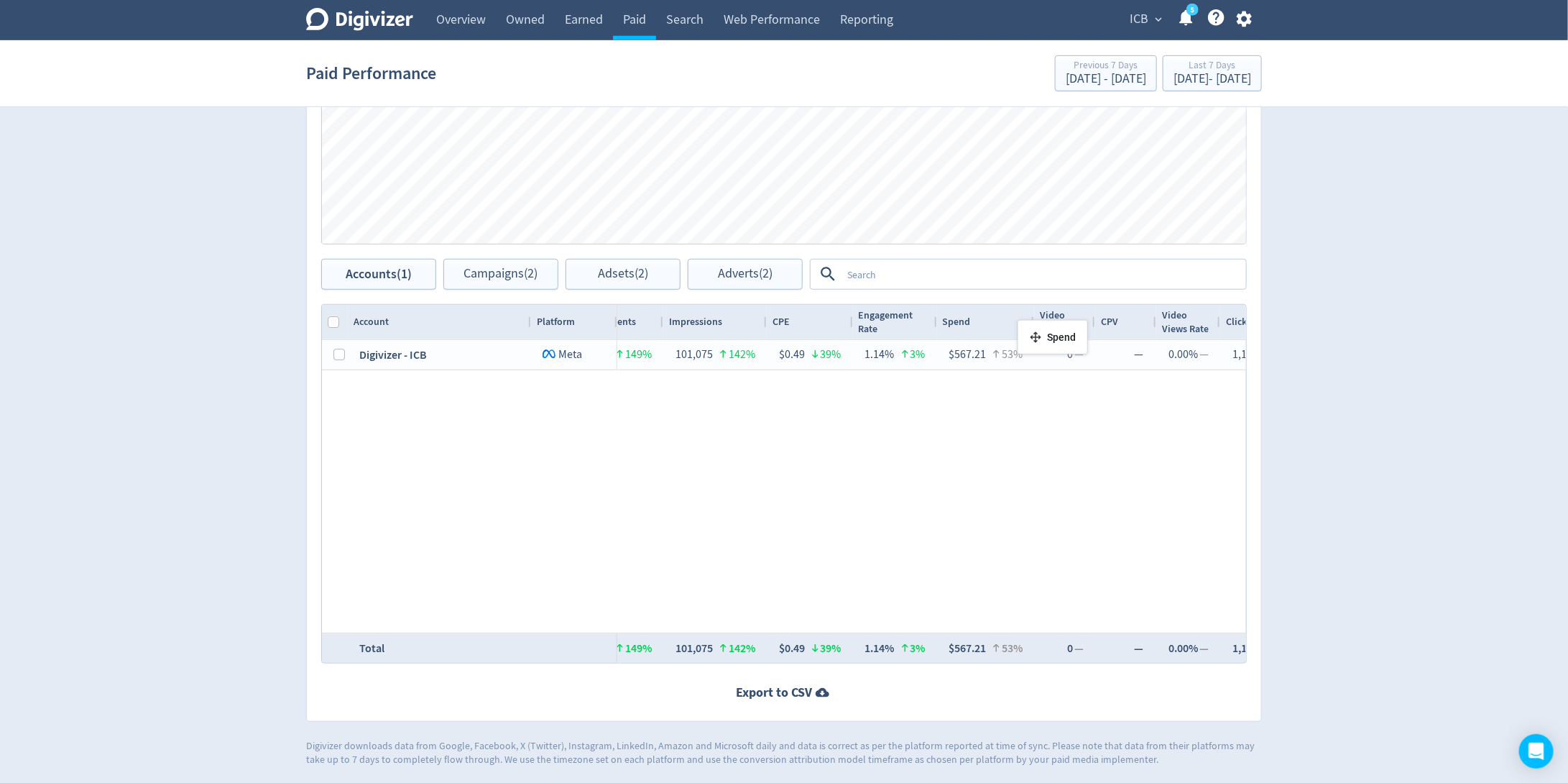
drag, startPoint x: 691, startPoint y: 326, endPoint x: 1029, endPoint y: 322, distance: 338.0
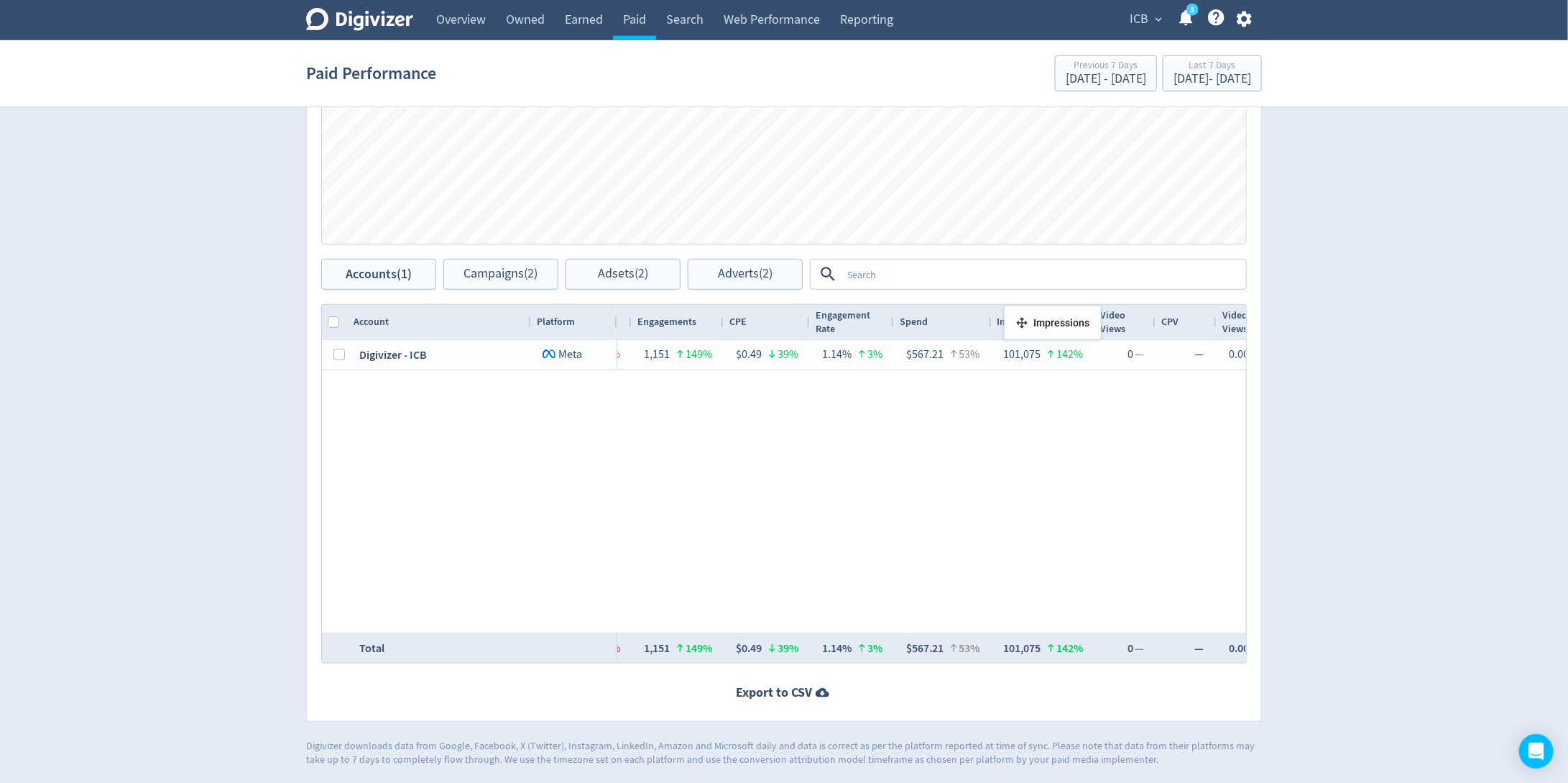
drag, startPoint x: 750, startPoint y: 327, endPoint x: 966, endPoint y: 314, distance: 216.4
drag, startPoint x: 1019, startPoint y: 319, endPoint x: 896, endPoint y: 319, distance: 123.0
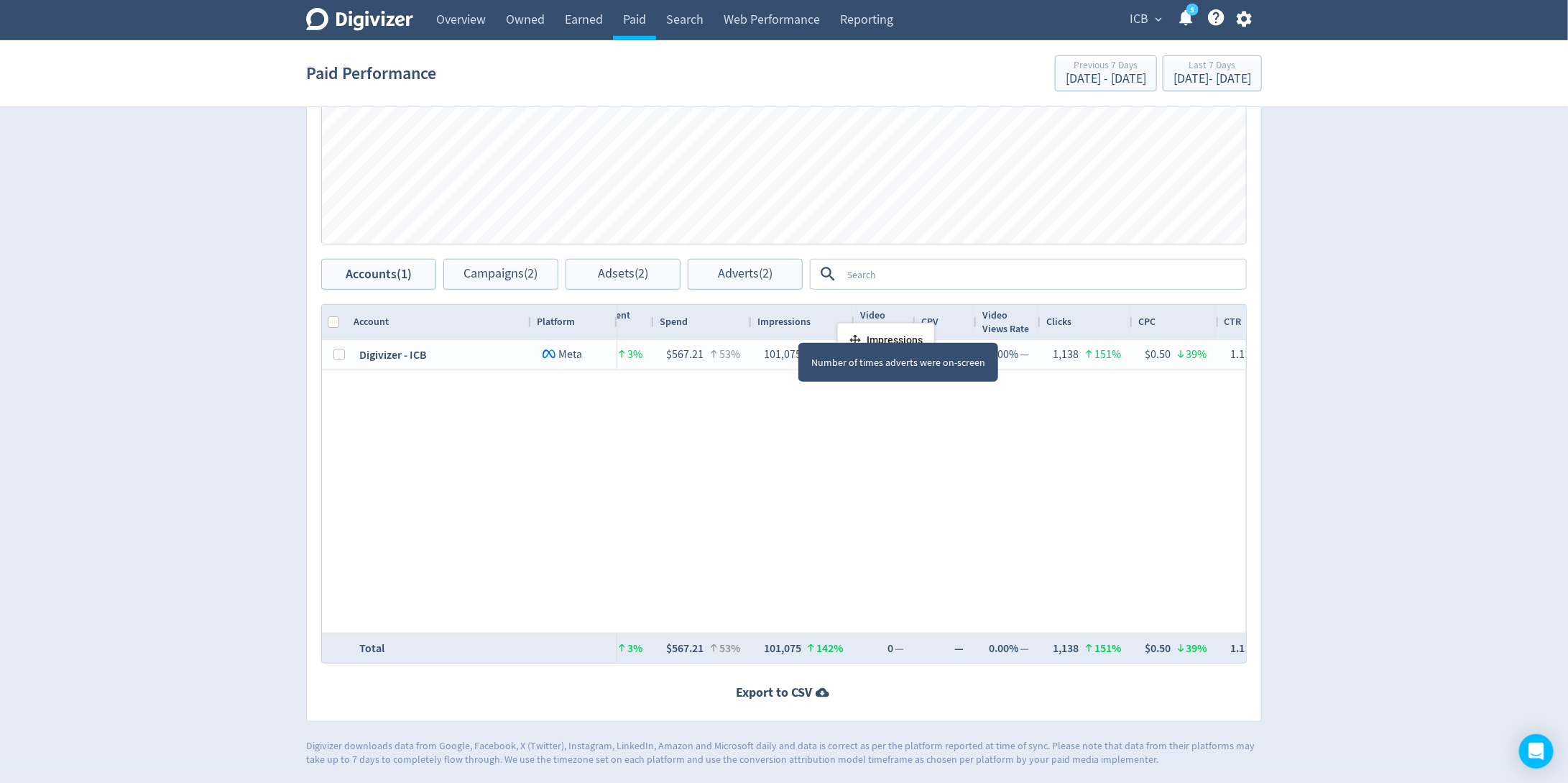
drag, startPoint x: 809, startPoint y: 328, endPoint x: 866, endPoint y: 328, distance: 57.0
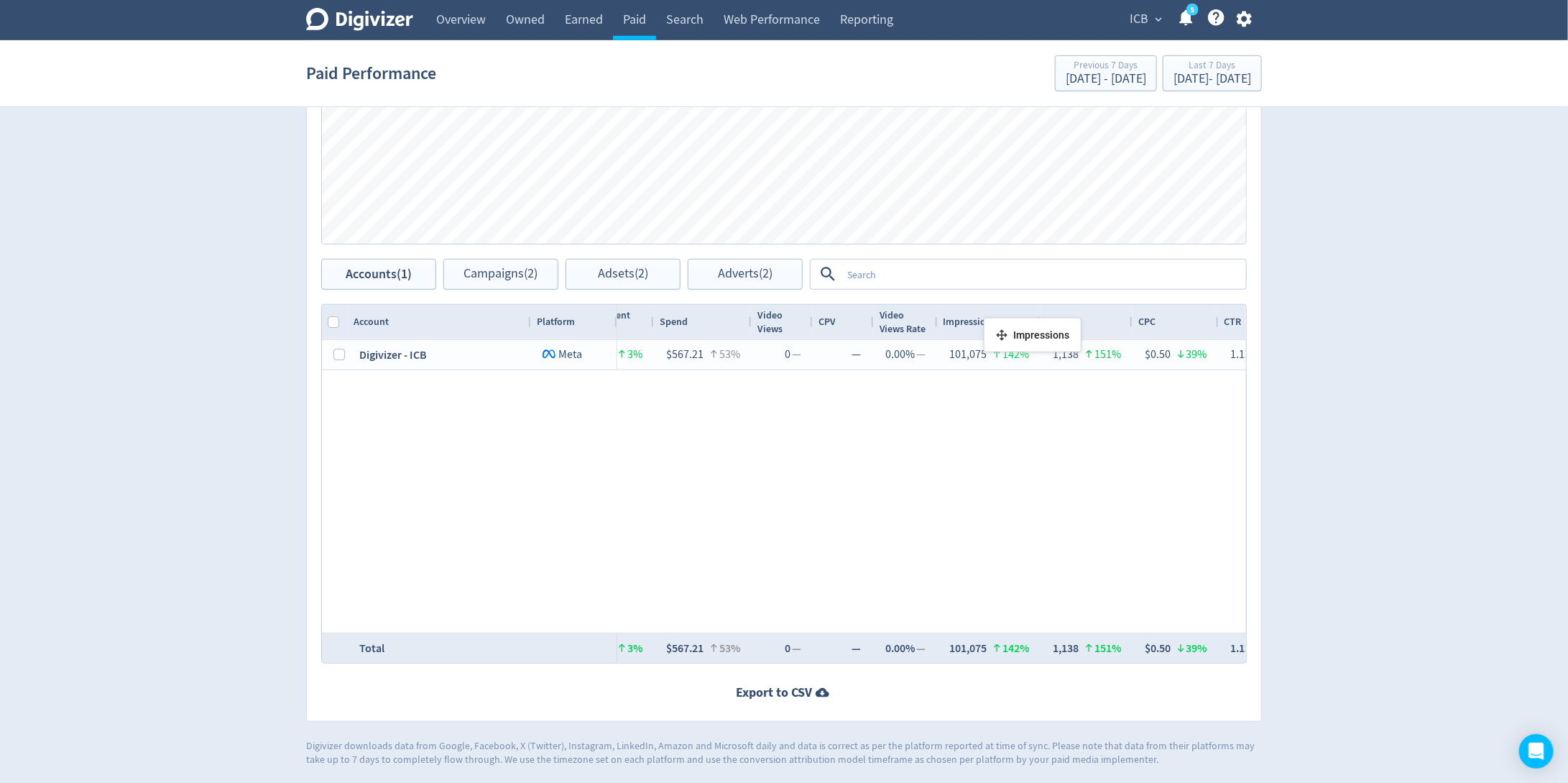
drag, startPoint x: 837, startPoint y: 325, endPoint x: 989, endPoint y: 322, distance: 152.0
drag, startPoint x: 709, startPoint y: 323, endPoint x: 897, endPoint y: 321, distance: 188.0
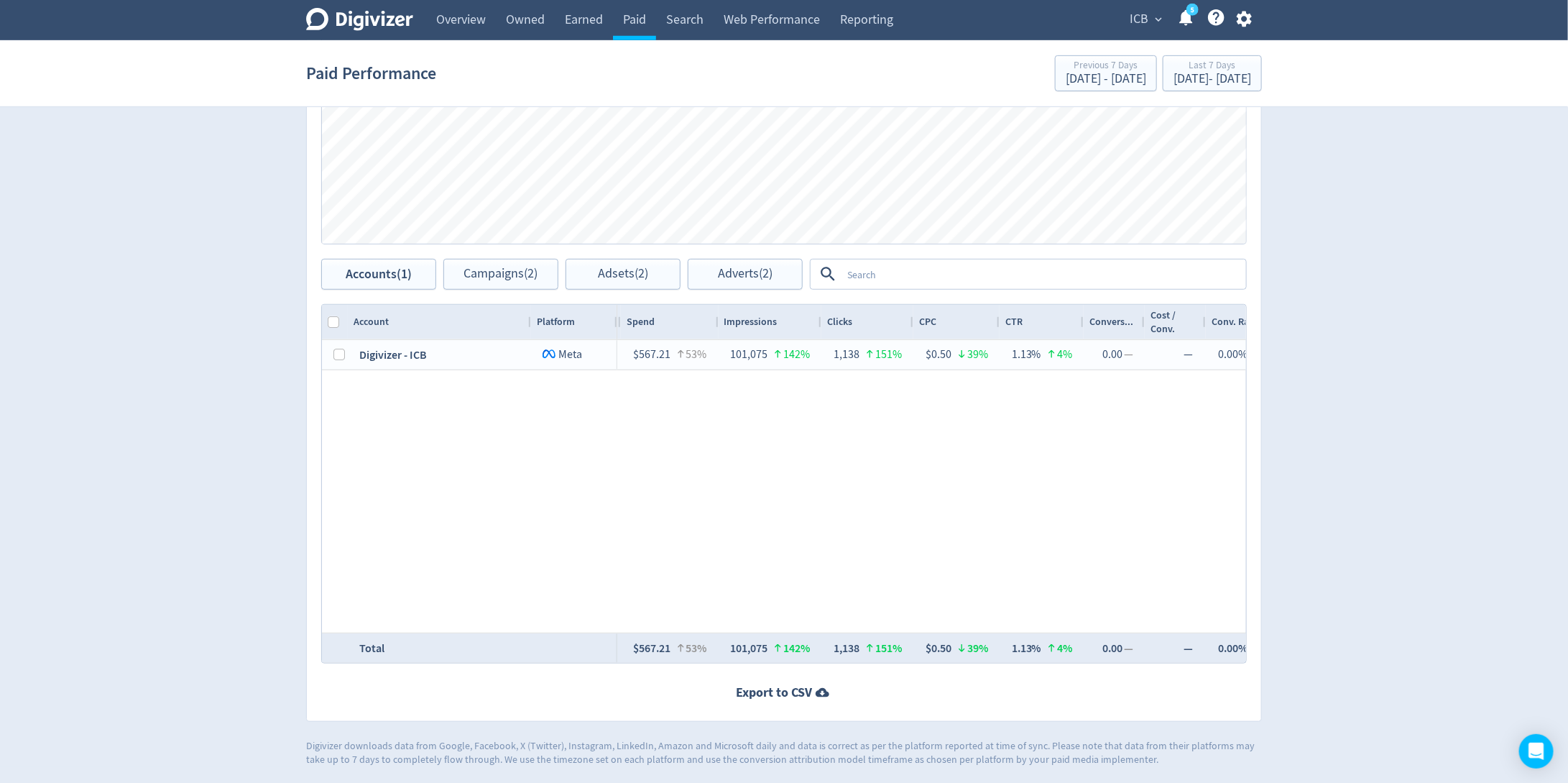
click at [794, 484] on div "454600887609550 $567.21 53% 101,075 142% $5.61 37% 84,312.00 165% 1.20 9% 1,151…" at bounding box center [931, 486] width 629 height 292
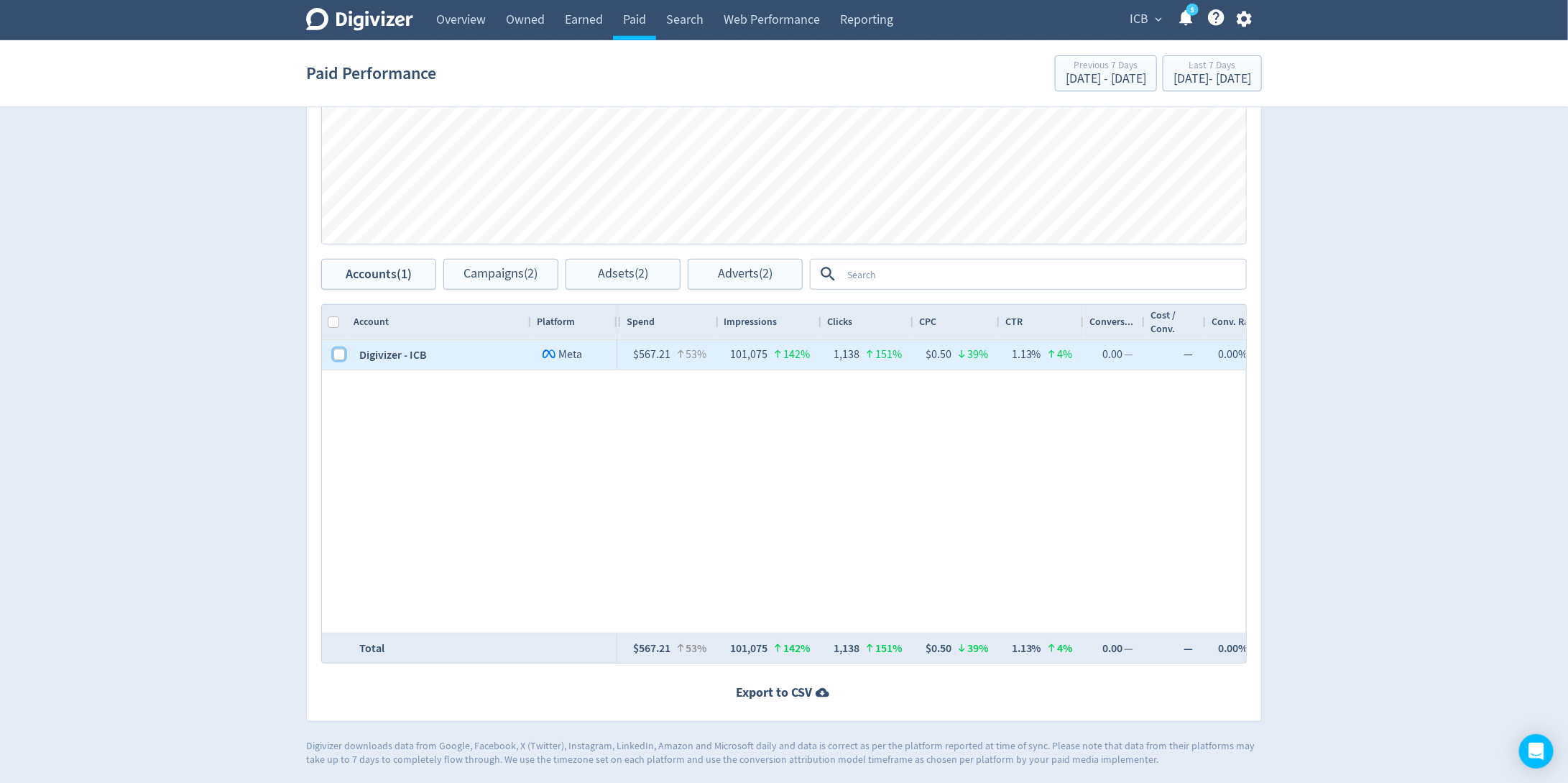
click at [341, 348] on input "Press Space to toggle row selection (unchecked)" at bounding box center [339, 354] width 12 height 12
checkbox input "true"
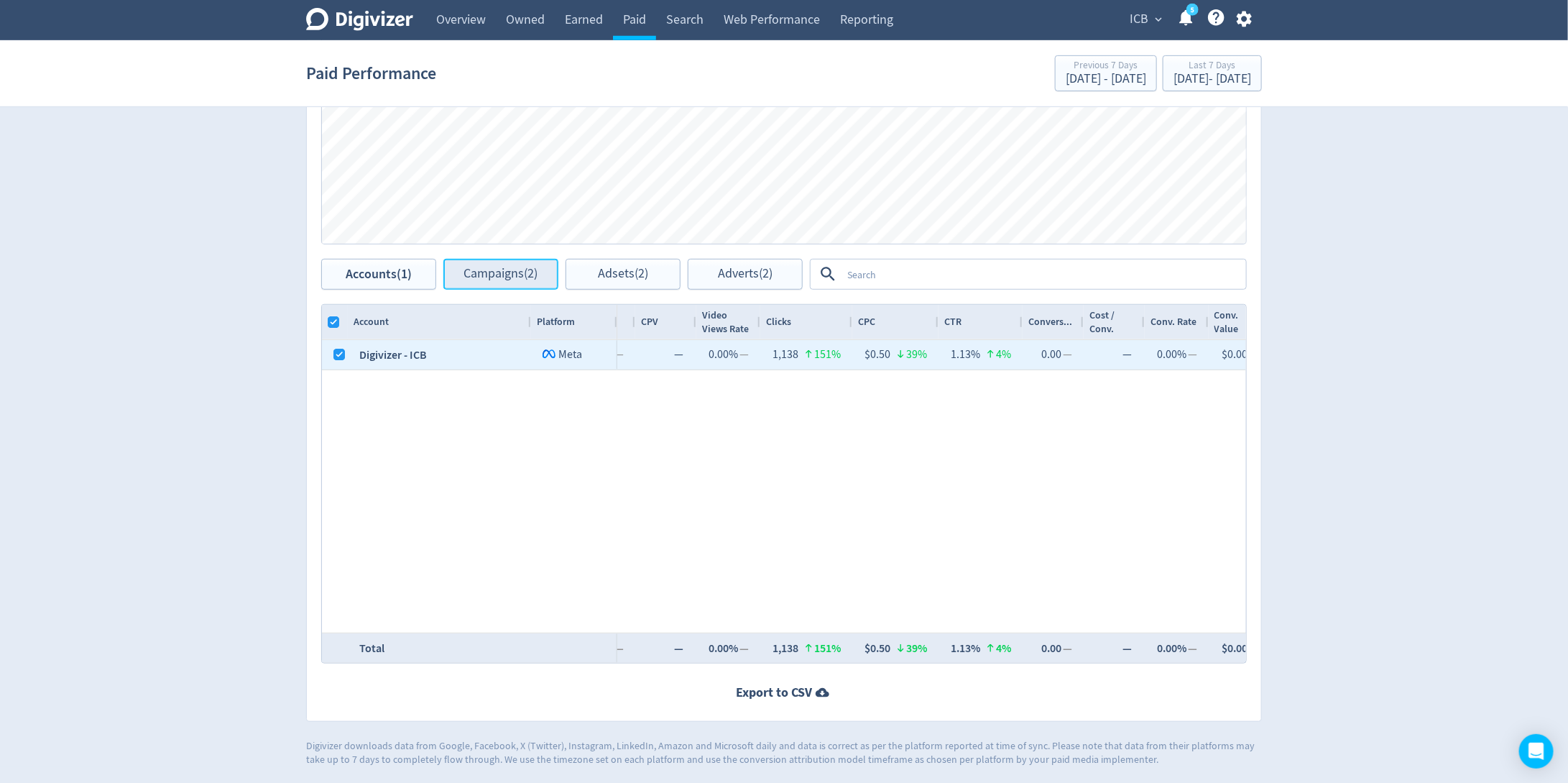
click at [538, 259] on button "Campaigns (2)" at bounding box center [500, 274] width 115 height 31
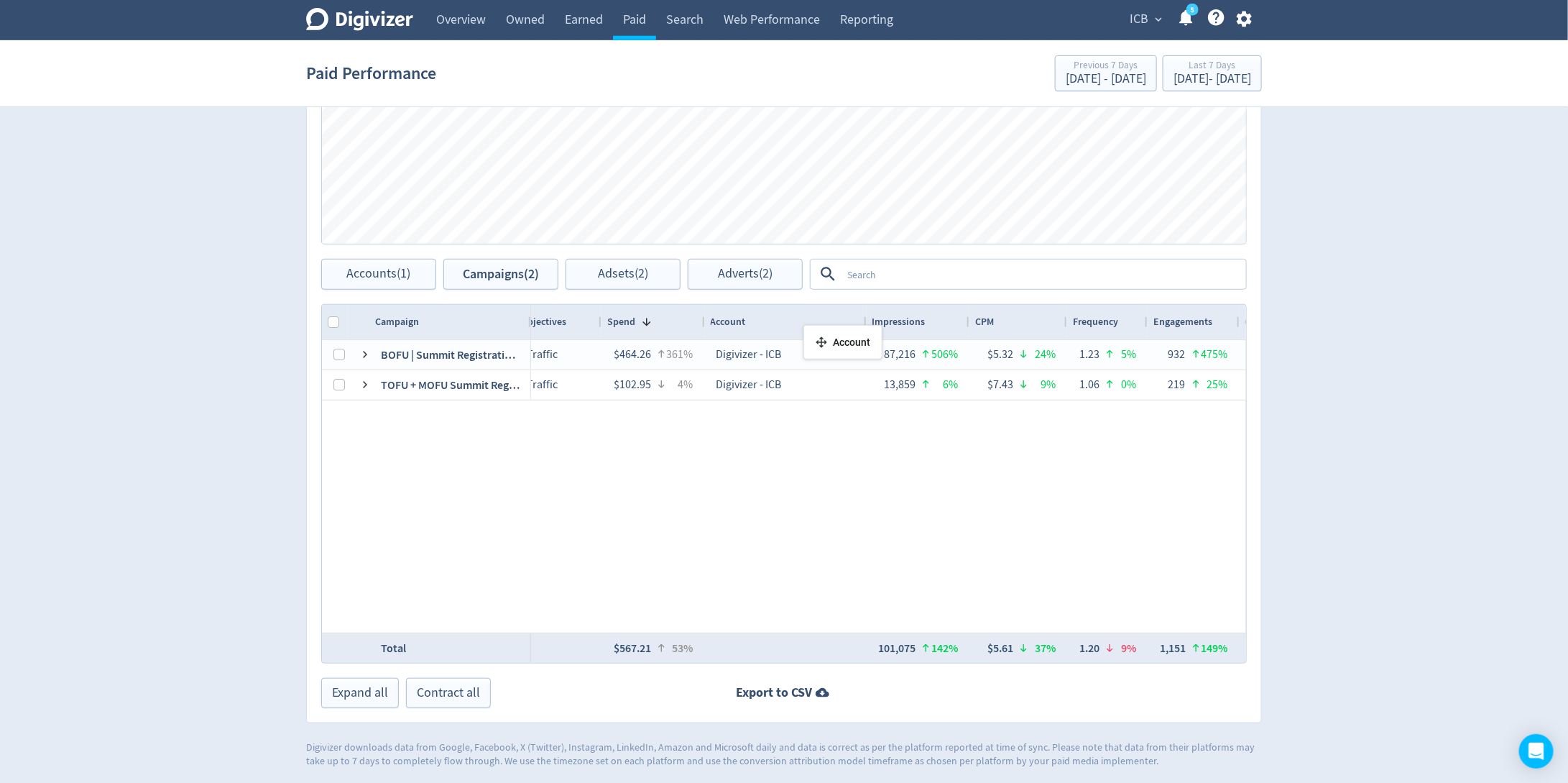
drag, startPoint x: 620, startPoint y: 331, endPoint x: 1536, endPoint y: 331, distance: 916.0
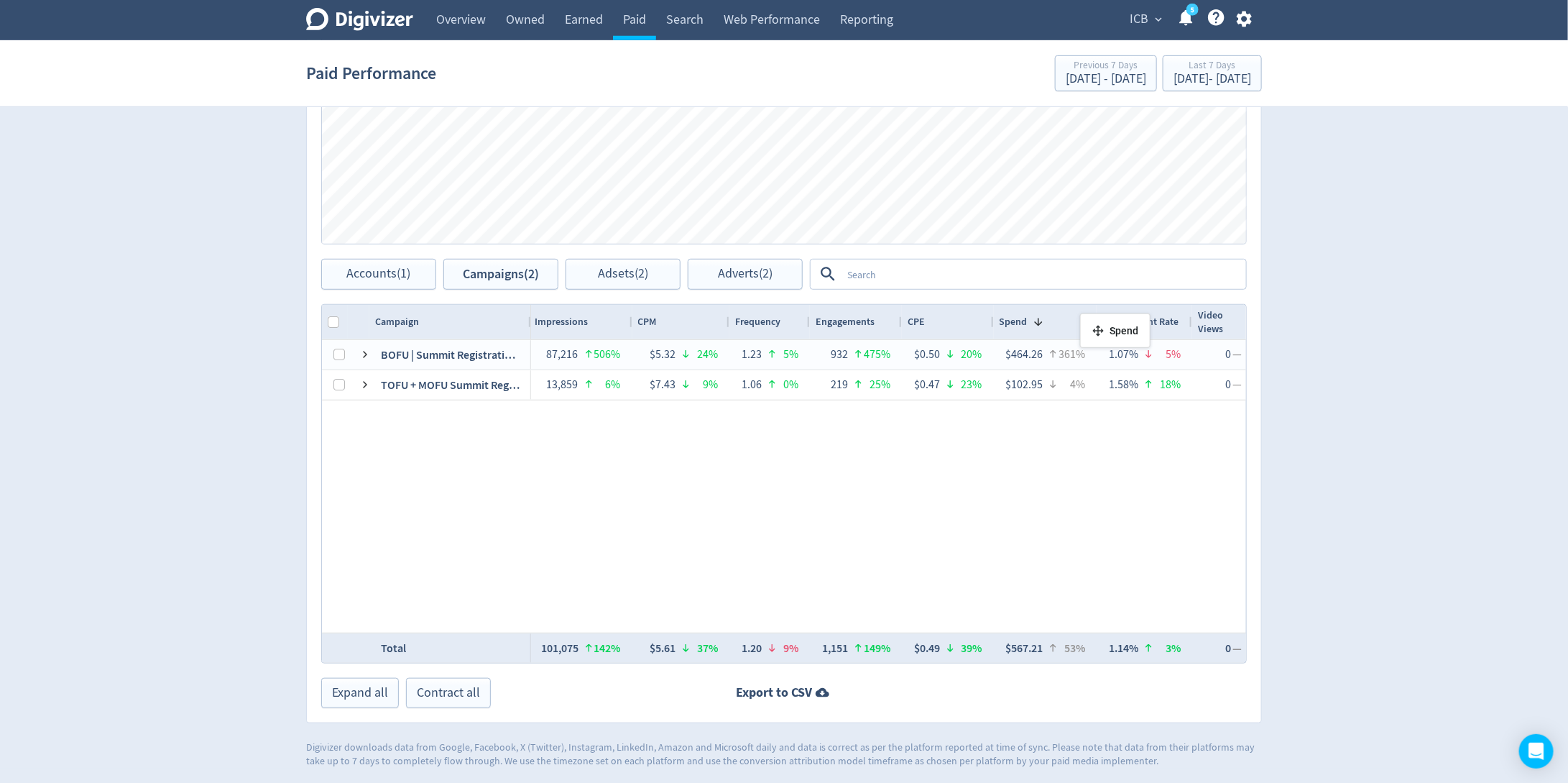
drag, startPoint x: 581, startPoint y: 323, endPoint x: 1087, endPoint y: 320, distance: 506.0
drag, startPoint x: 565, startPoint y: 318, endPoint x: 1069, endPoint y: 319, distance: 504.0
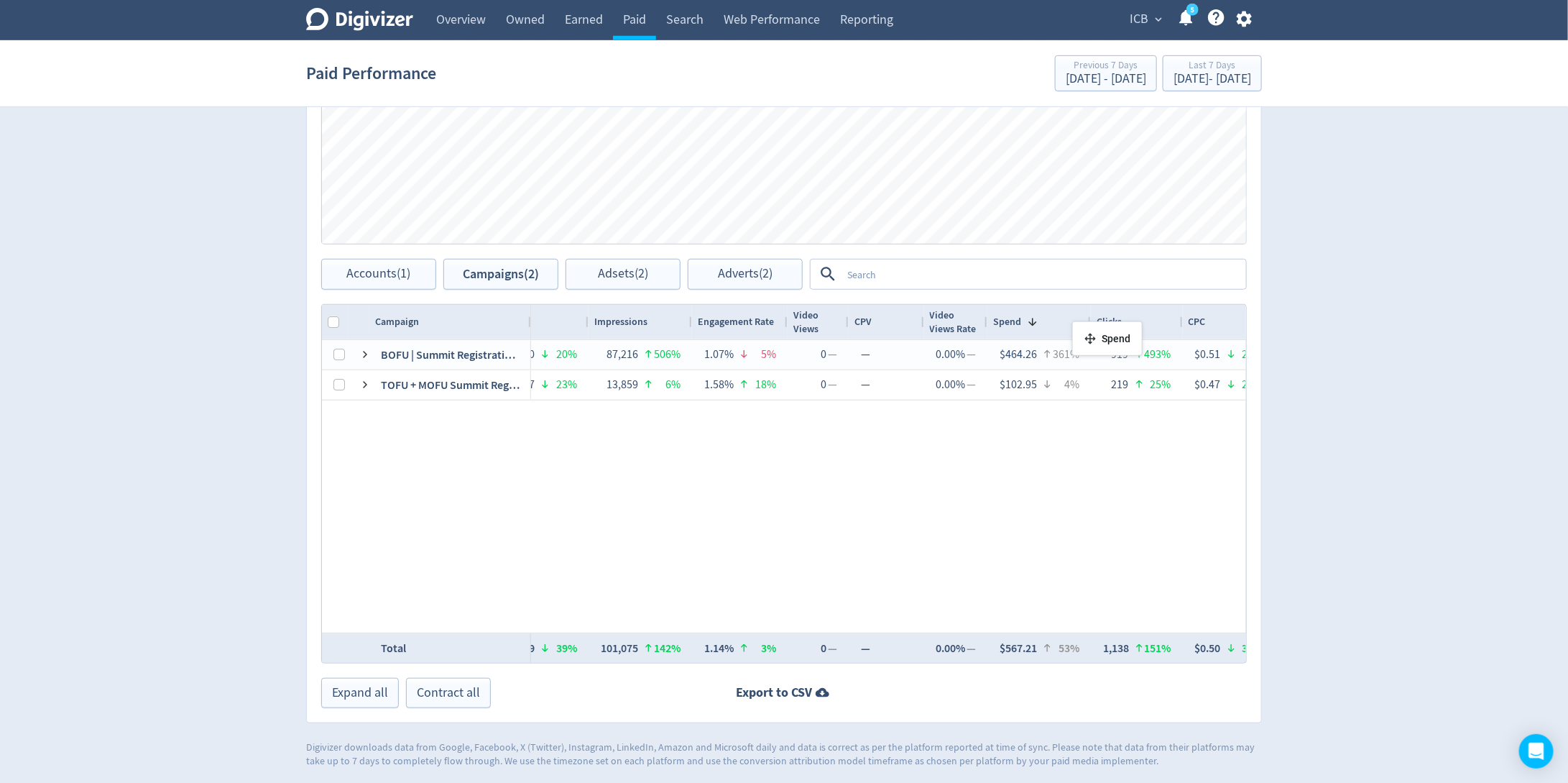
drag, startPoint x: 625, startPoint y: 323, endPoint x: 1079, endPoint y: 327, distance: 454.0
drag, startPoint x: 644, startPoint y: 322, endPoint x: 1072, endPoint y: 328, distance: 428.0
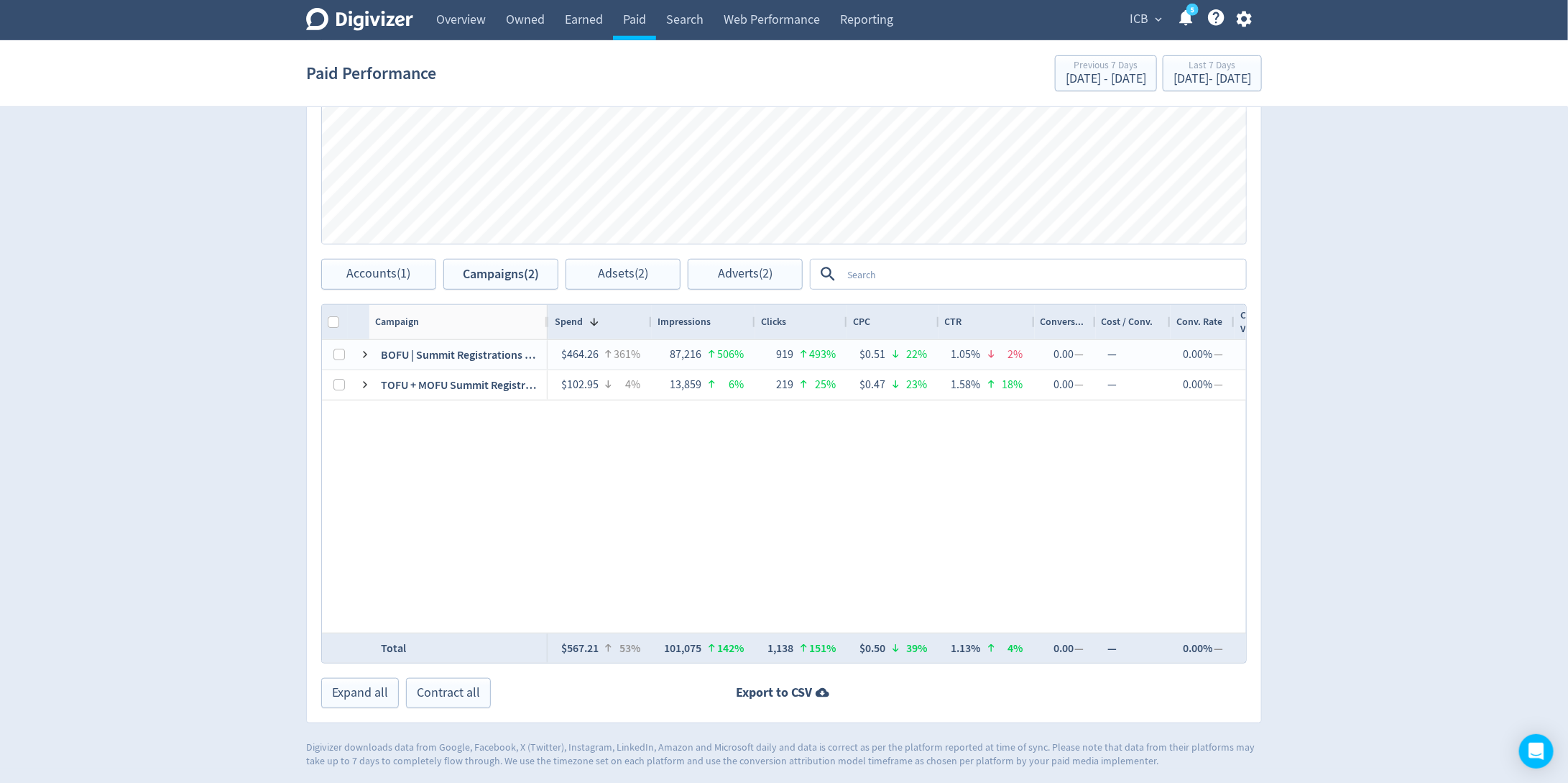
drag, startPoint x: 530, startPoint y: 324, endPoint x: 546, endPoint y: 339, distance: 21.9
click at [546, 339] on div "Campaign Objectives" at bounding box center [784, 484] width 924 height 358
